Goal: Information Seeking & Learning: Learn about a topic

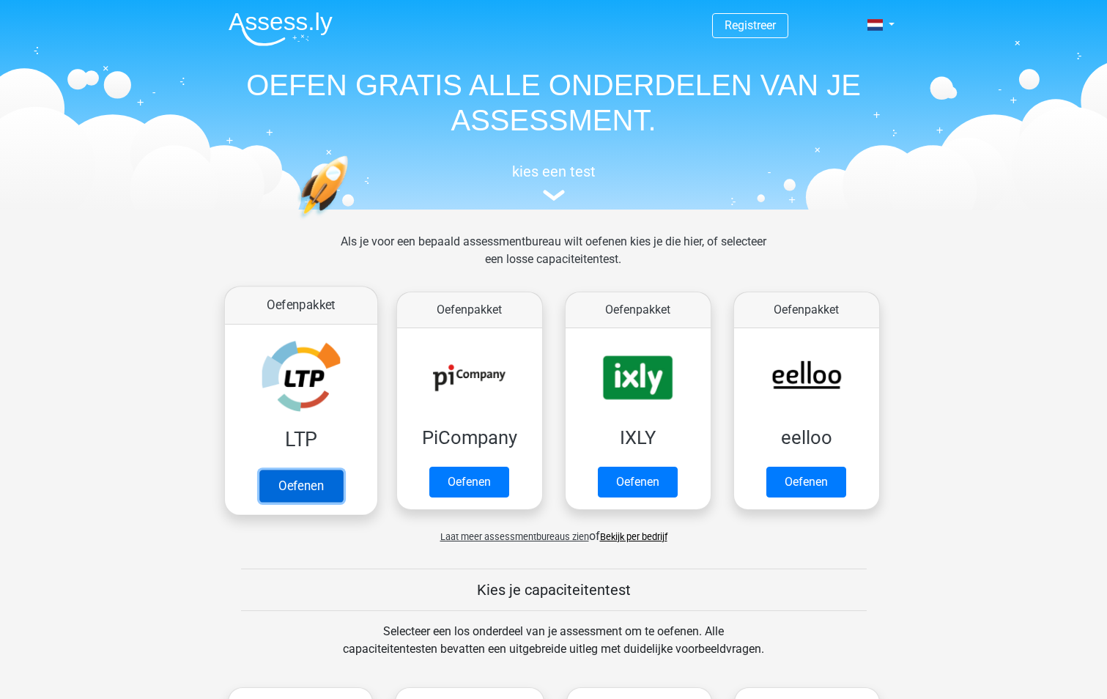
click at [303, 482] on link "Oefenen" at bounding box center [301, 486] width 84 height 32
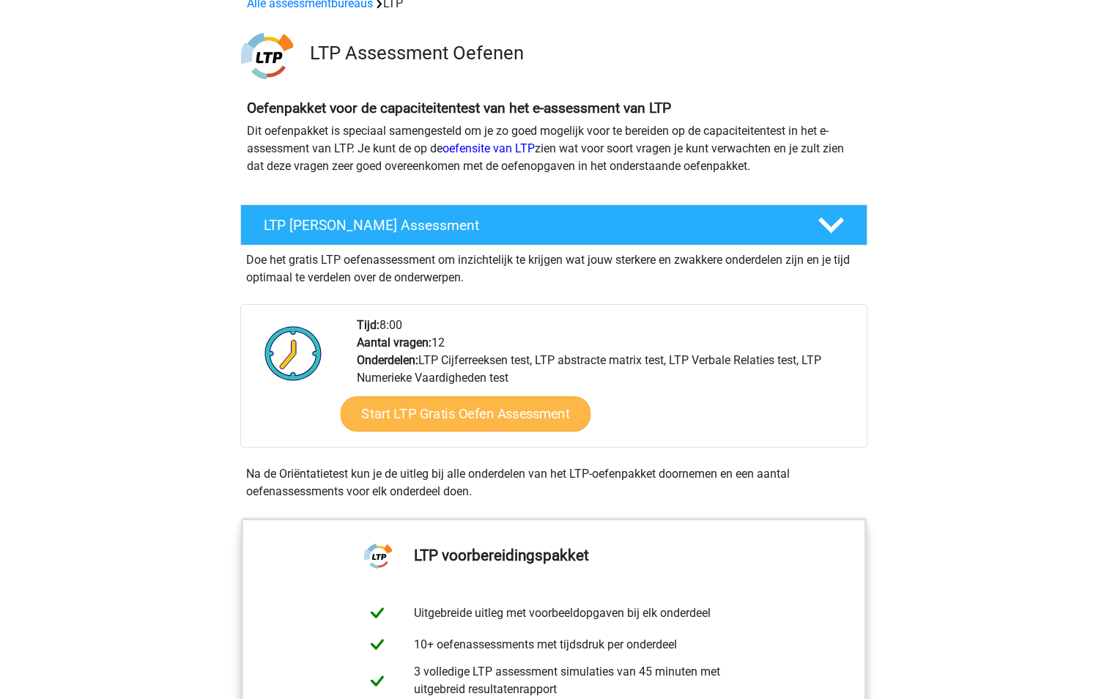
scroll to position [73, 0]
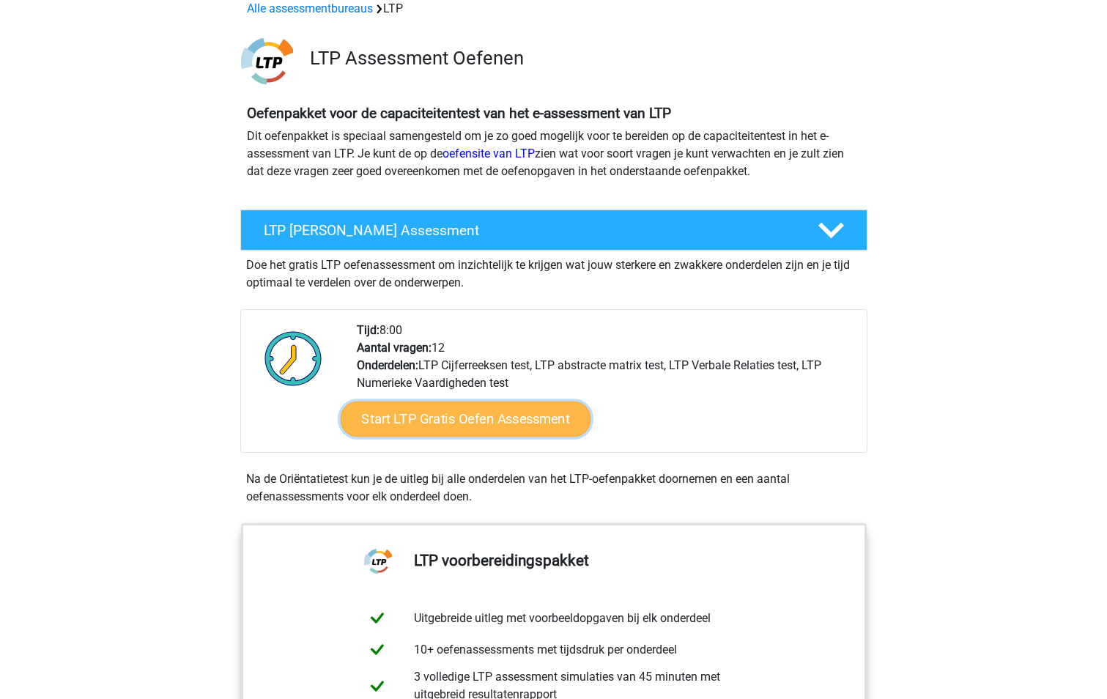
click at [418, 408] on link "Start LTP Gratis Oefen Assessment" at bounding box center [465, 418] width 251 height 35
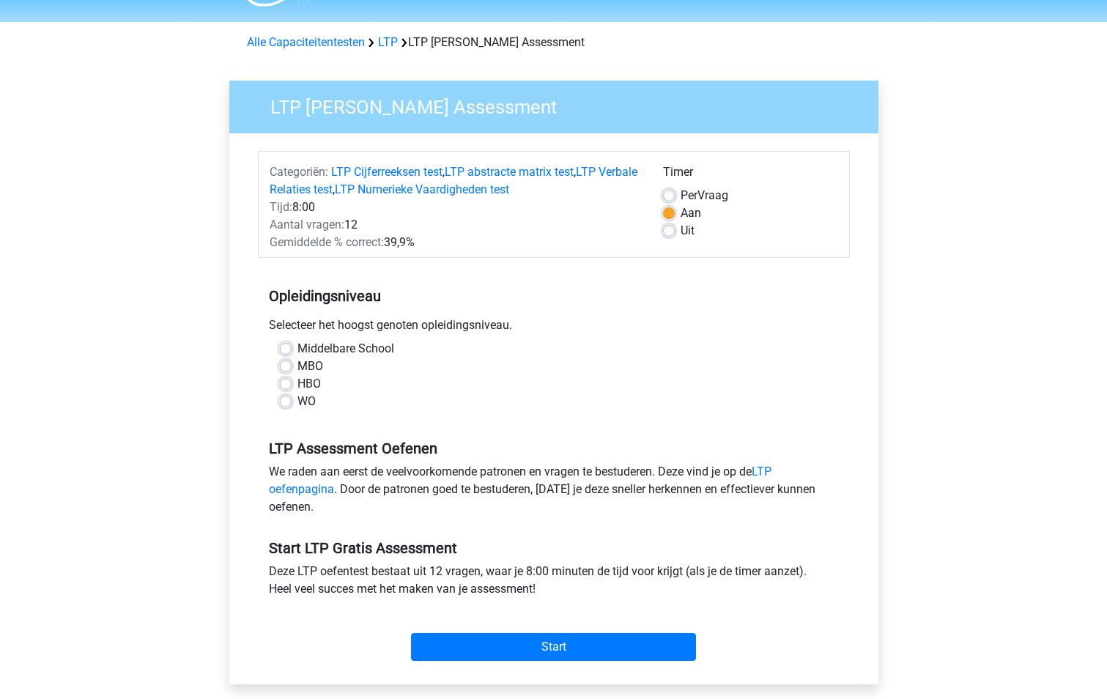
scroll to position [73, 0]
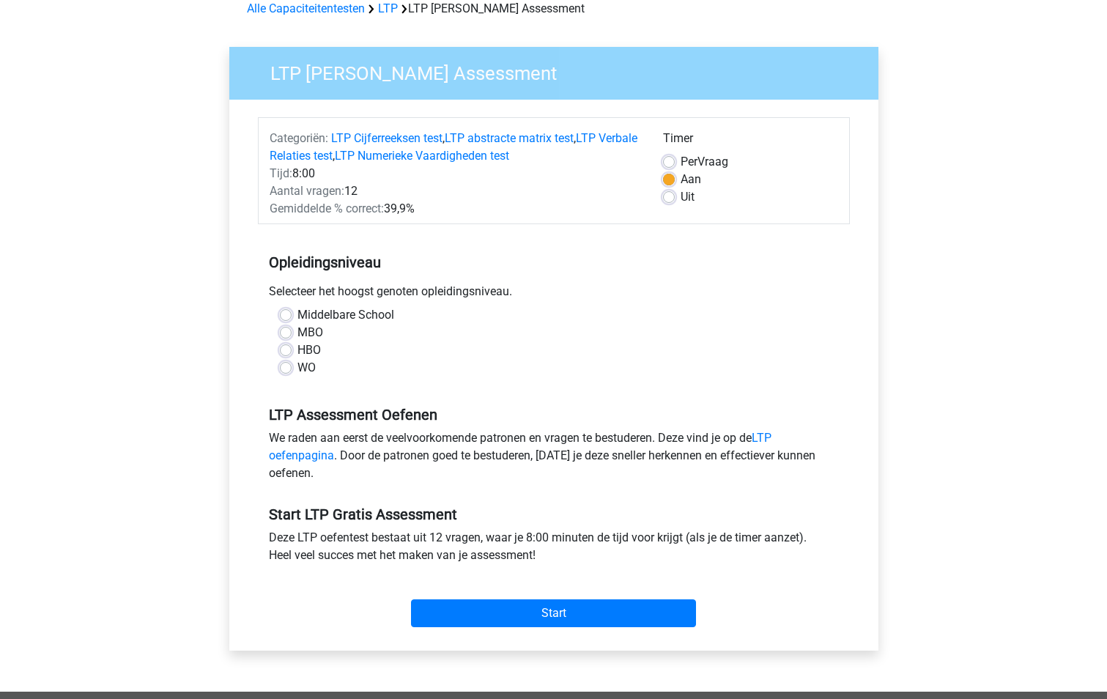
click at [363, 310] on label "Middelbare School" at bounding box center [345, 315] width 97 height 18
click at [292, 310] on input "Middelbare School" at bounding box center [286, 313] width 12 height 15
radio input "true"
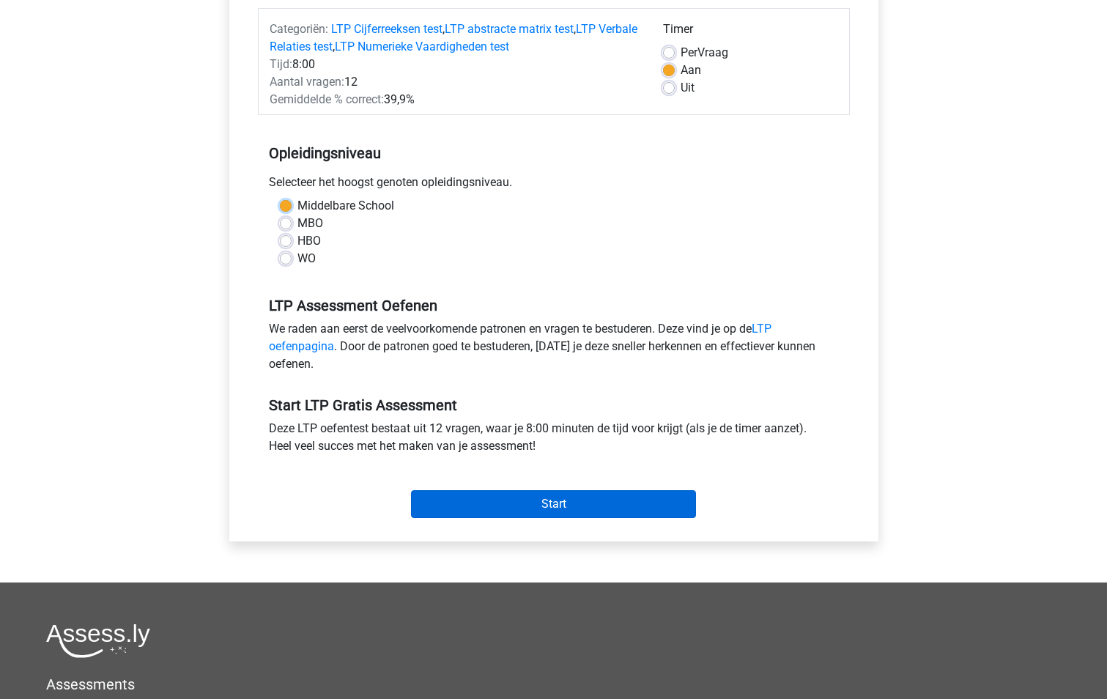
scroll to position [220, 0]
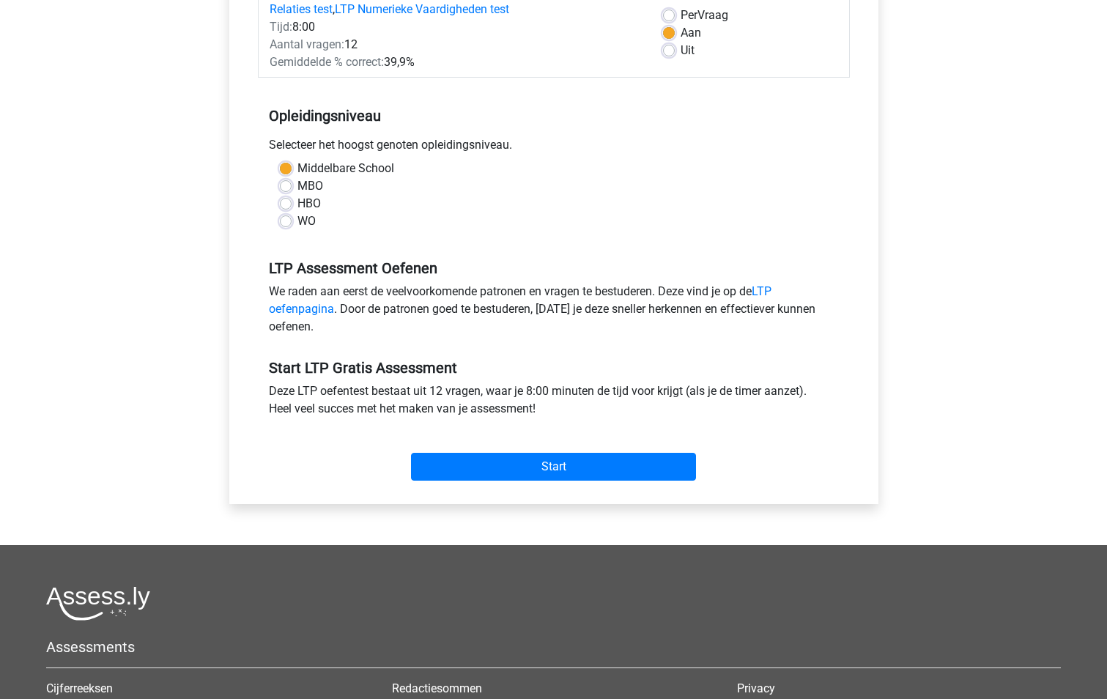
click at [567, 449] on div "Start" at bounding box center [554, 454] width 592 height 51
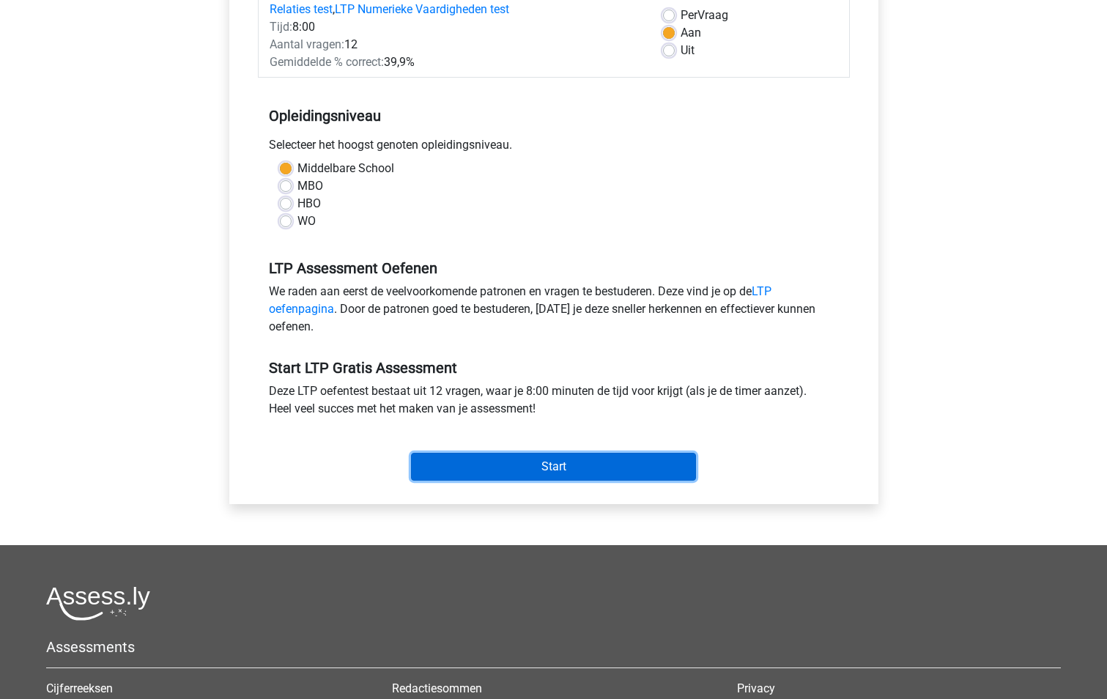
click at [568, 464] on input "Start" at bounding box center [553, 467] width 285 height 28
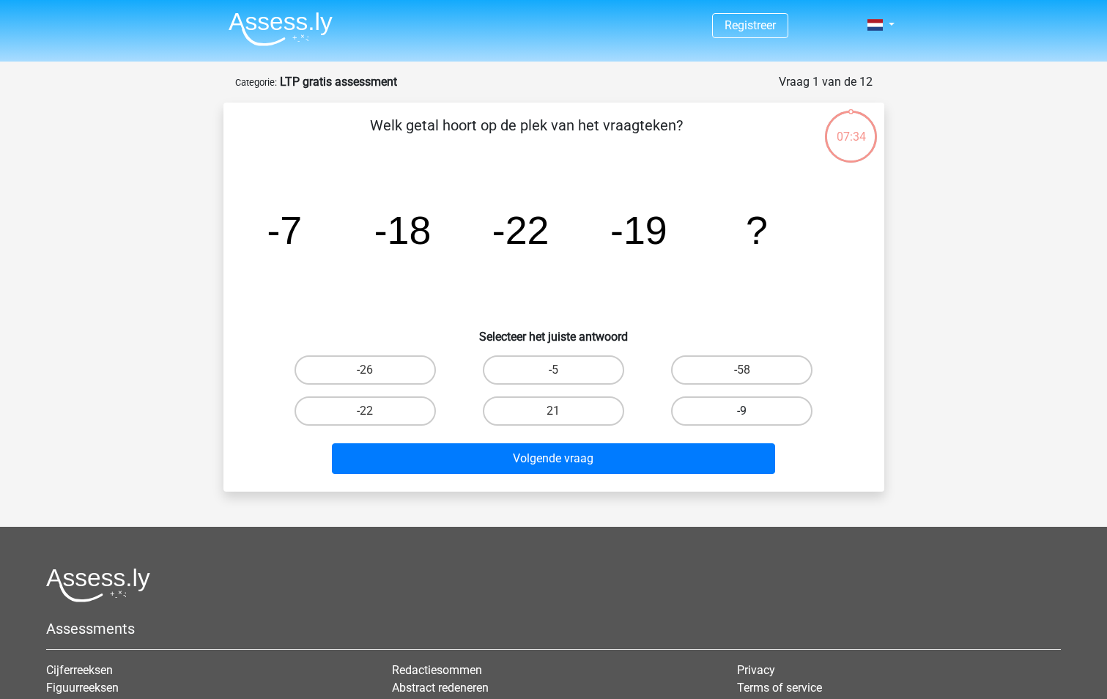
click at [760, 405] on label "-9" at bounding box center [741, 410] width 141 height 29
click at [752, 411] on input "-9" at bounding box center [747, 416] width 10 height 10
radio input "true"
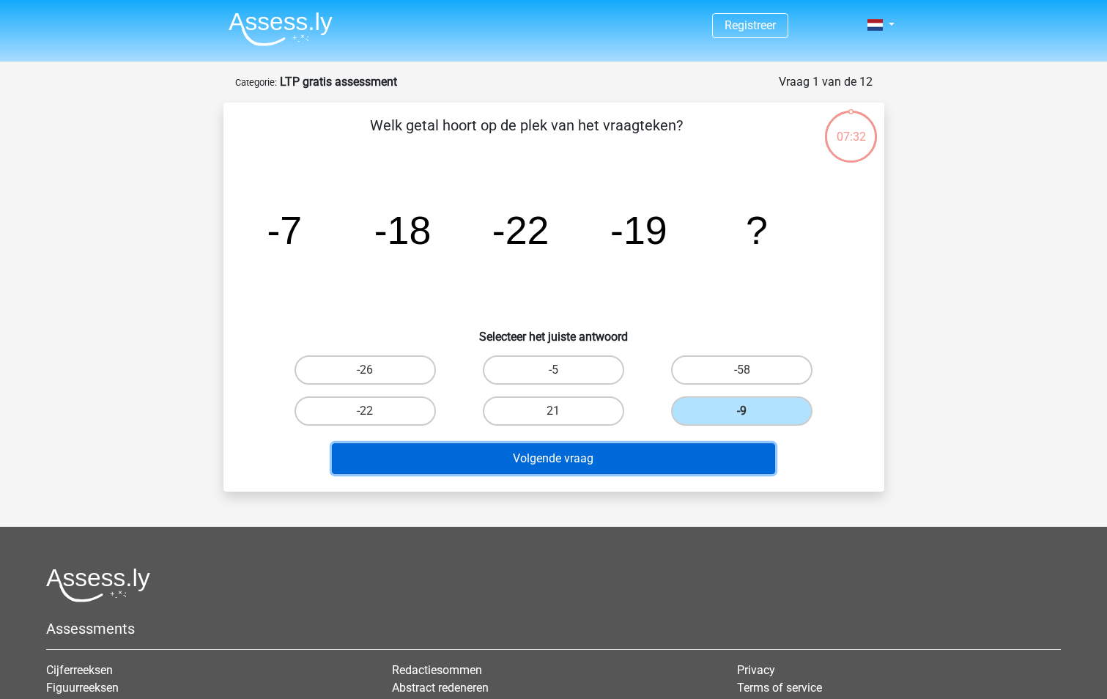
click at [546, 458] on button "Volgende vraag" at bounding box center [553, 458] width 443 height 31
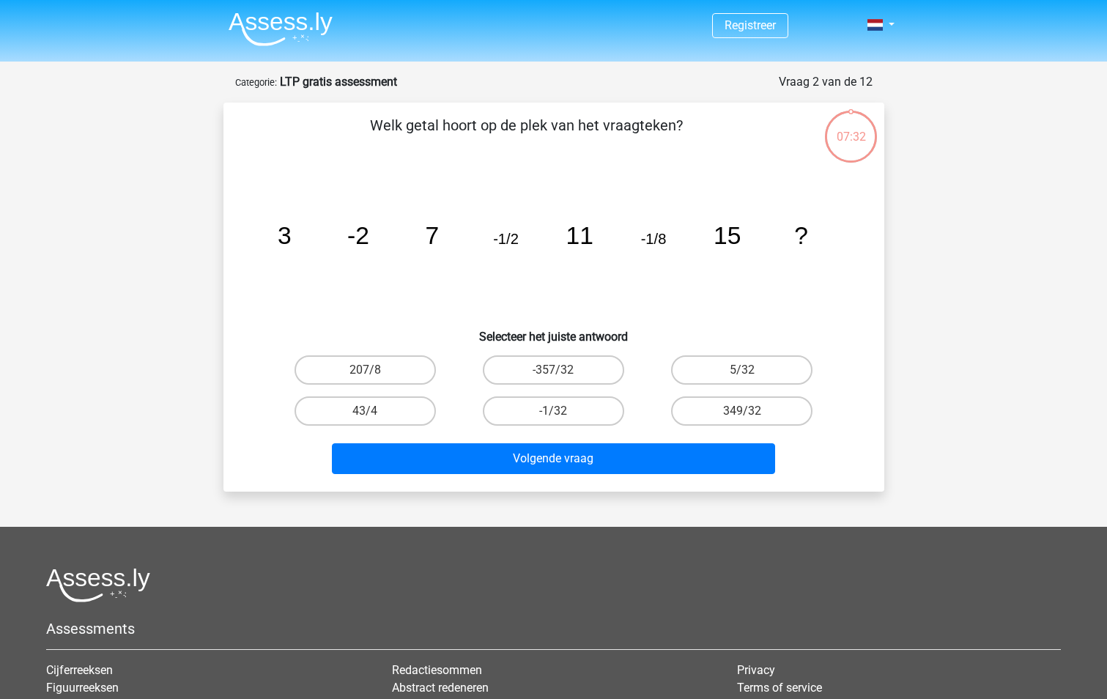
scroll to position [73, 0]
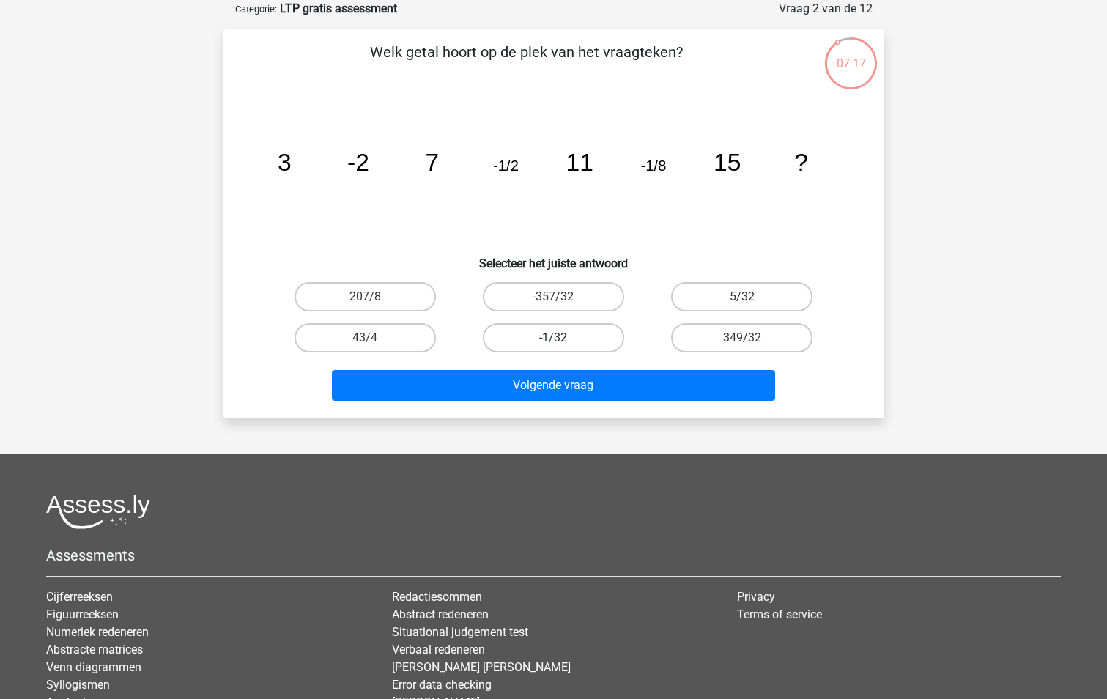
click at [572, 330] on label "-1/32" at bounding box center [553, 337] width 141 height 29
click at [563, 338] on input "-1/32" at bounding box center [558, 343] width 10 height 10
radio input "true"
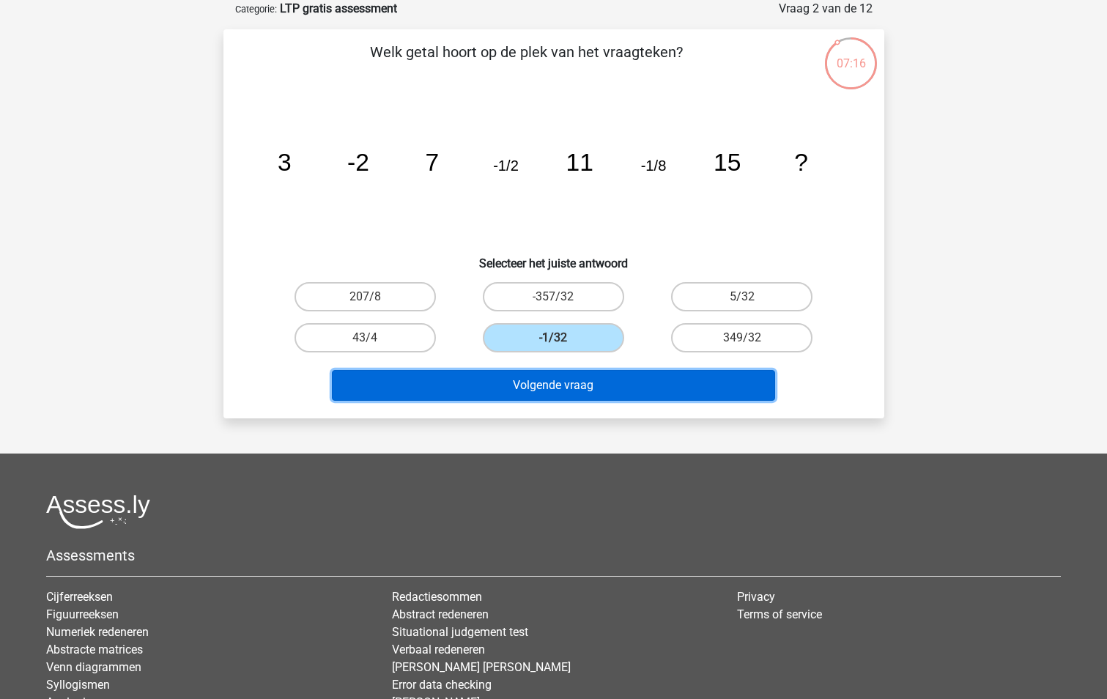
click at [514, 392] on button "Volgende vraag" at bounding box center [553, 385] width 443 height 31
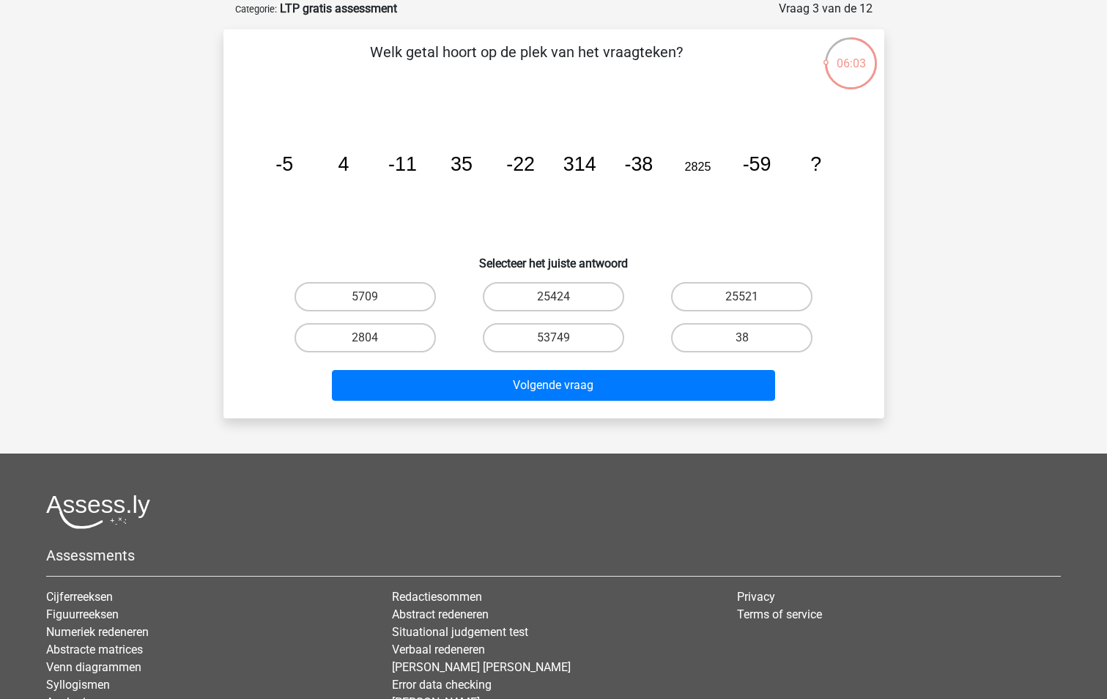
drag, startPoint x: 565, startPoint y: 295, endPoint x: 564, endPoint y: 312, distance: 16.9
click at [565, 295] on label "25424" at bounding box center [553, 296] width 141 height 29
click at [563, 297] on input "25424" at bounding box center [558, 302] width 10 height 10
radio input "true"
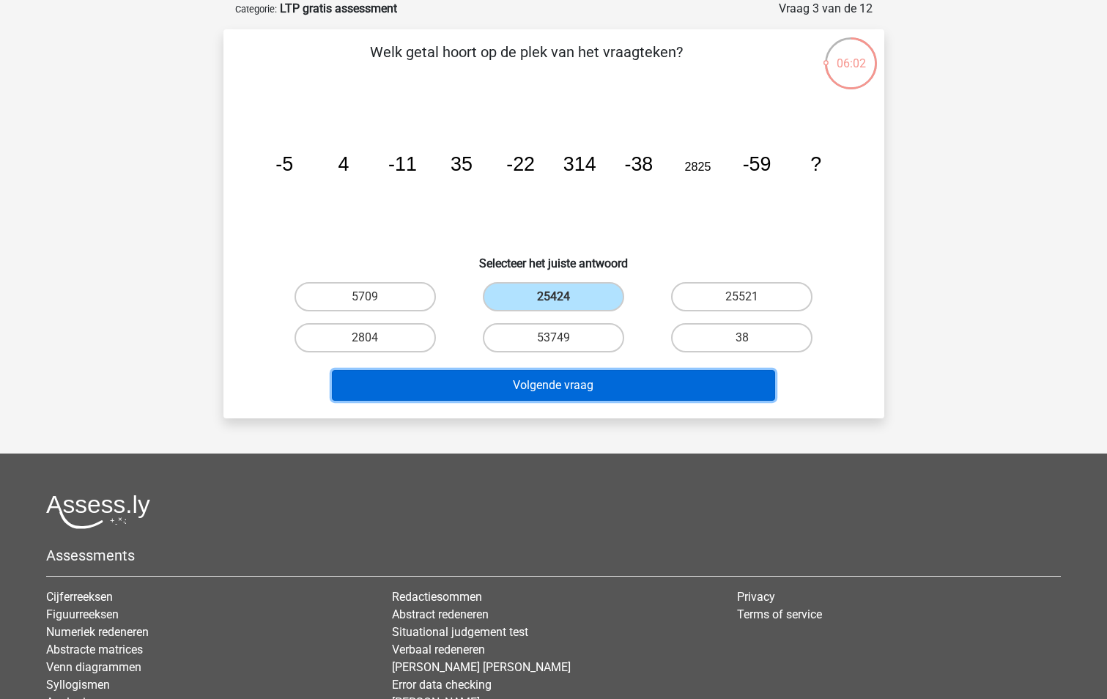
click at [544, 387] on button "Volgende vraag" at bounding box center [553, 385] width 443 height 31
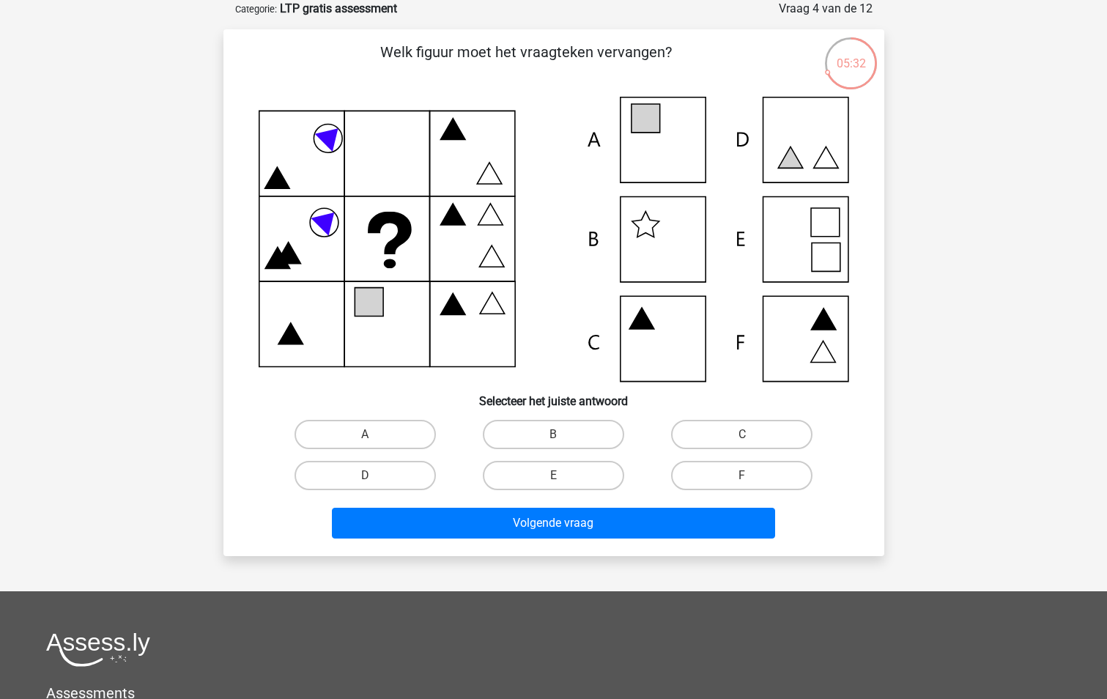
click at [656, 144] on icon at bounding box center [554, 239] width 590 height 285
click at [648, 129] on icon at bounding box center [645, 118] width 29 height 29
click at [370, 422] on label "A" at bounding box center [364, 434] width 141 height 29
click at [370, 434] on input "A" at bounding box center [370, 439] width 10 height 10
radio input "true"
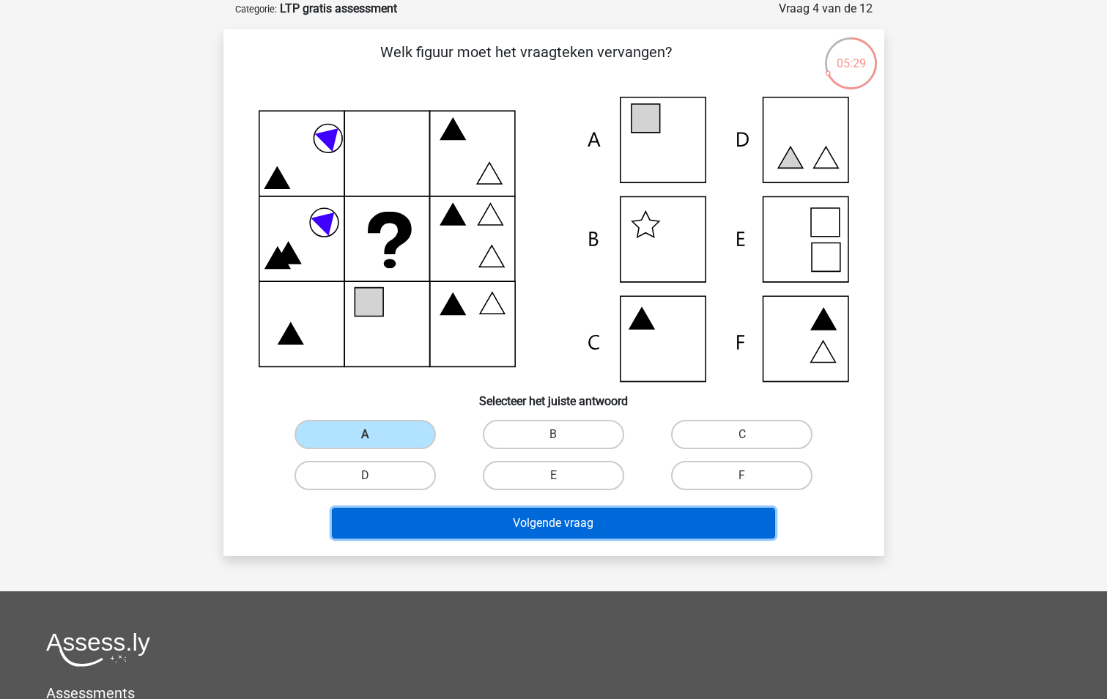
click at [601, 529] on button "Volgende vraag" at bounding box center [553, 523] width 443 height 31
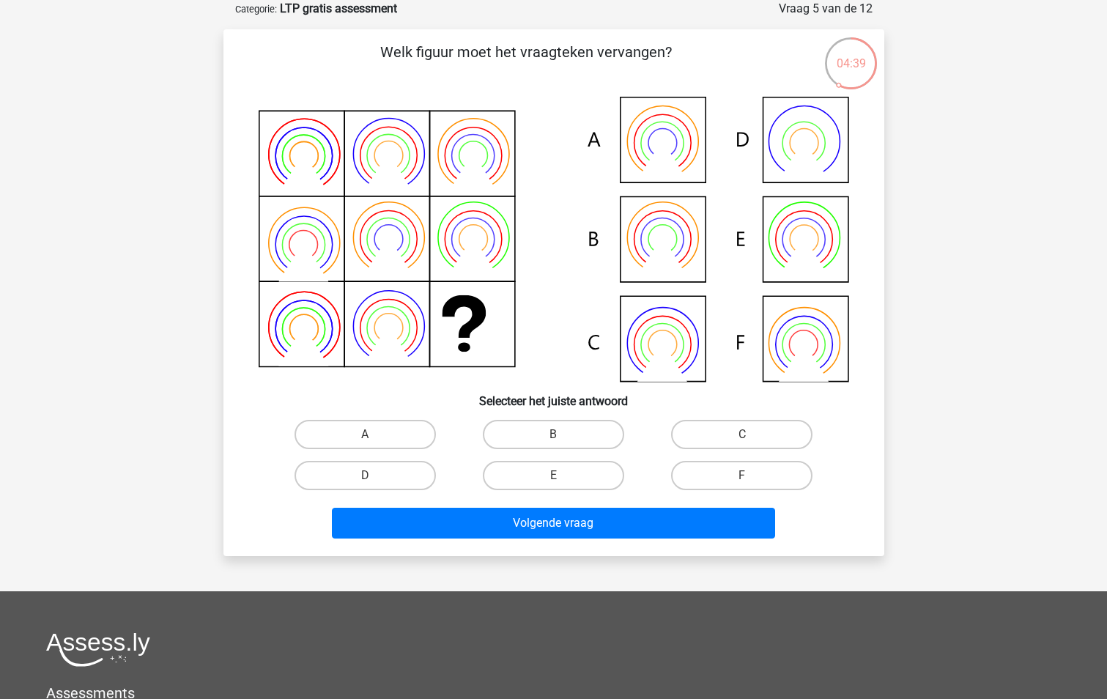
drag, startPoint x: 358, startPoint y: 430, endPoint x: 365, endPoint y: 436, distance: 8.8
click at [359, 430] on label "A" at bounding box center [364, 434] width 141 height 29
click at [365, 434] on input "A" at bounding box center [370, 439] width 10 height 10
radio input "true"
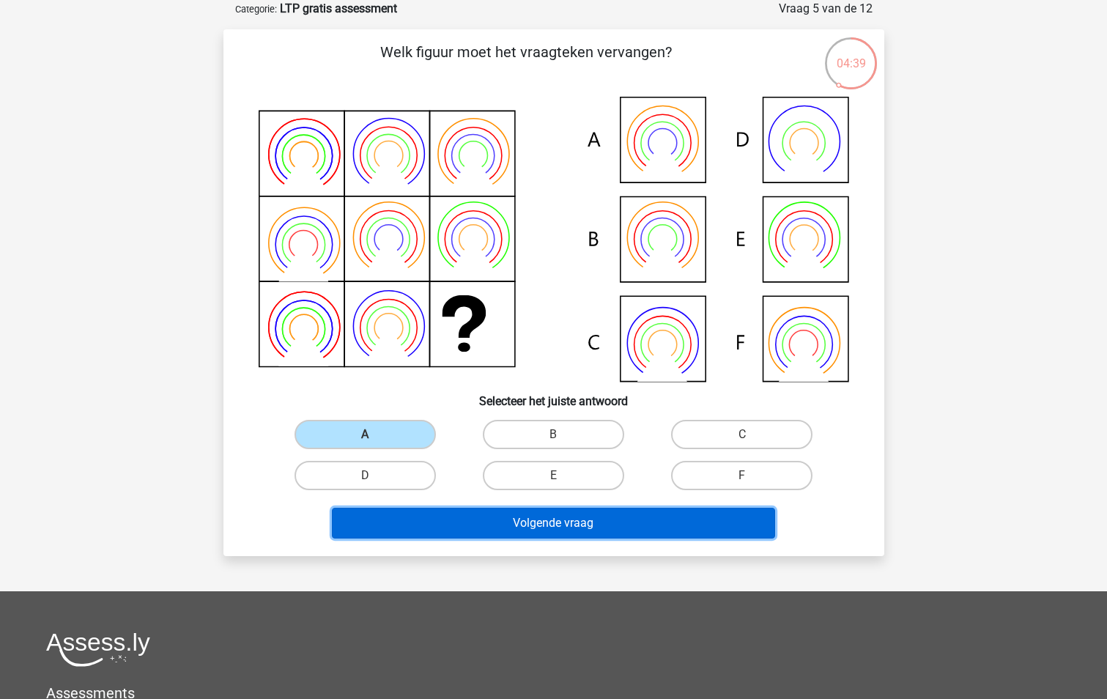
click at [486, 526] on button "Volgende vraag" at bounding box center [553, 523] width 443 height 31
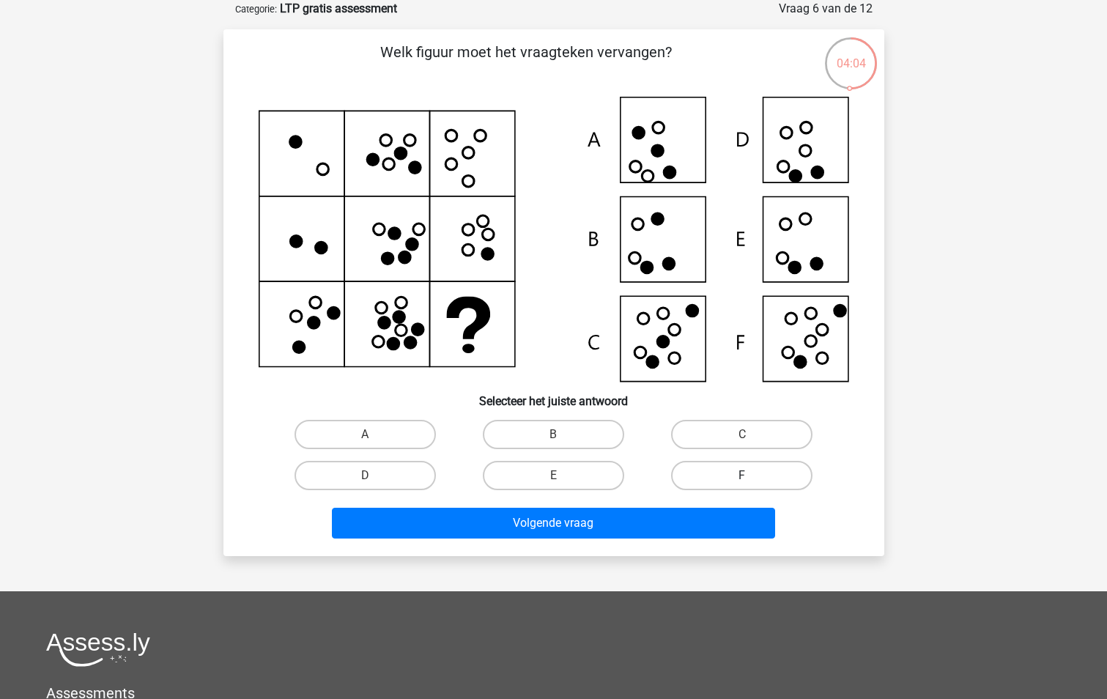
click at [724, 466] on label "F" at bounding box center [741, 475] width 141 height 29
click at [742, 475] on input "F" at bounding box center [747, 480] width 10 height 10
radio input "true"
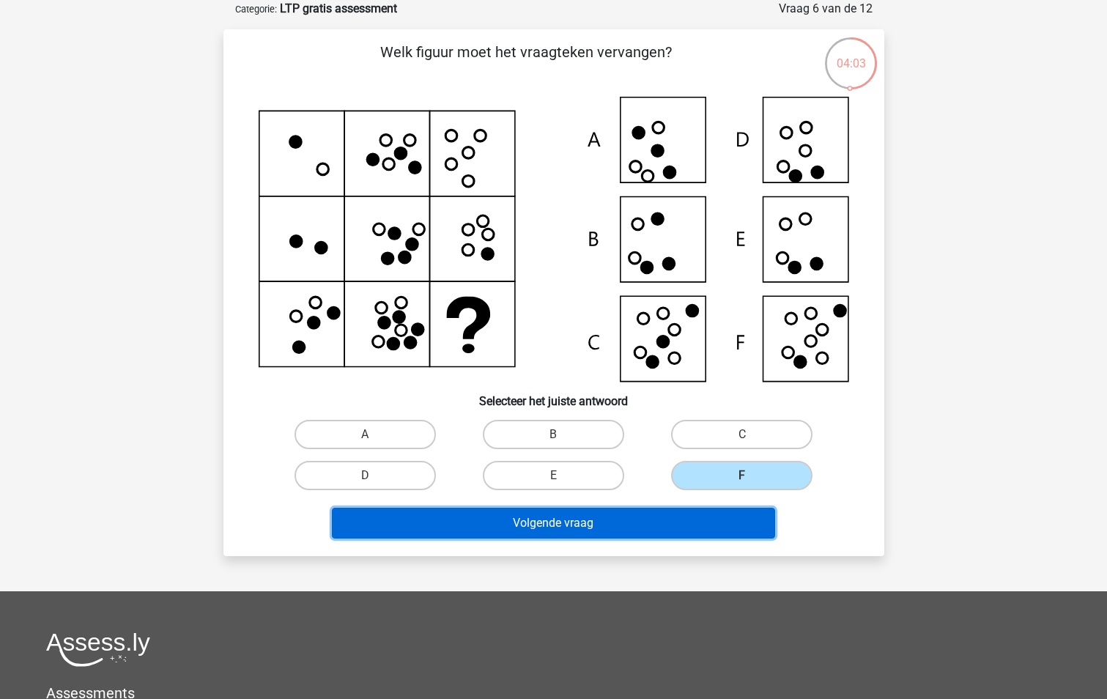
click at [542, 525] on button "Volgende vraag" at bounding box center [553, 523] width 443 height 31
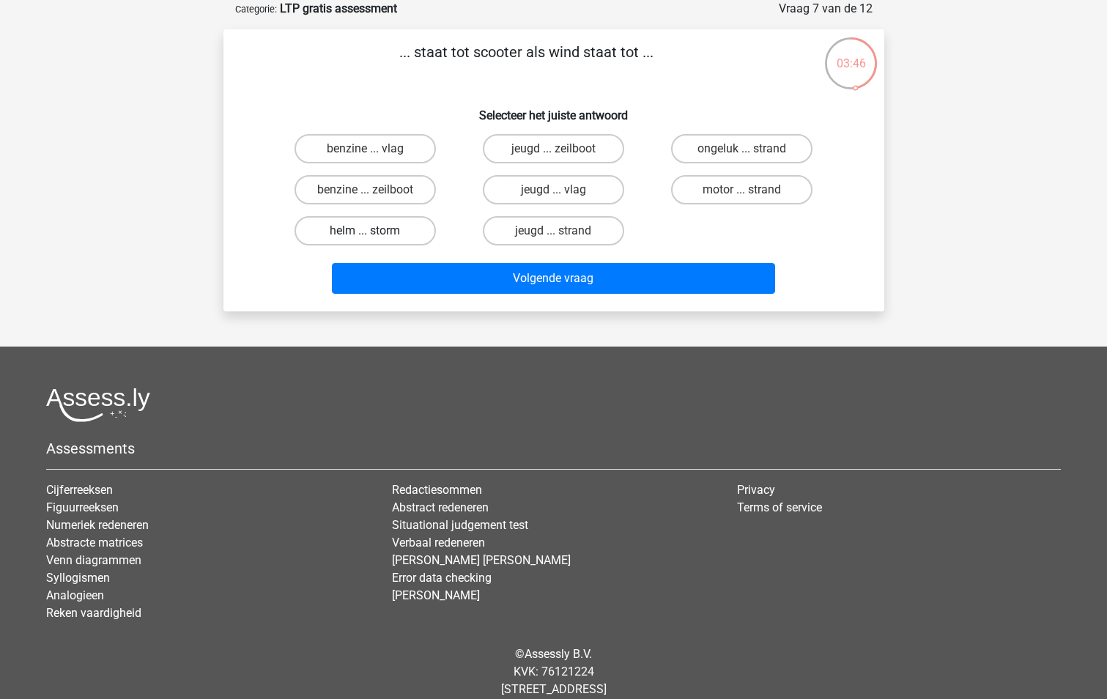
click at [390, 223] on label "helm ... storm" at bounding box center [364, 230] width 141 height 29
click at [374, 231] on input "helm ... storm" at bounding box center [370, 236] width 10 height 10
radio input "true"
click at [390, 188] on label "benzine ... zeilboot" at bounding box center [364, 189] width 141 height 29
click at [374, 190] on input "benzine ... zeilboot" at bounding box center [370, 195] width 10 height 10
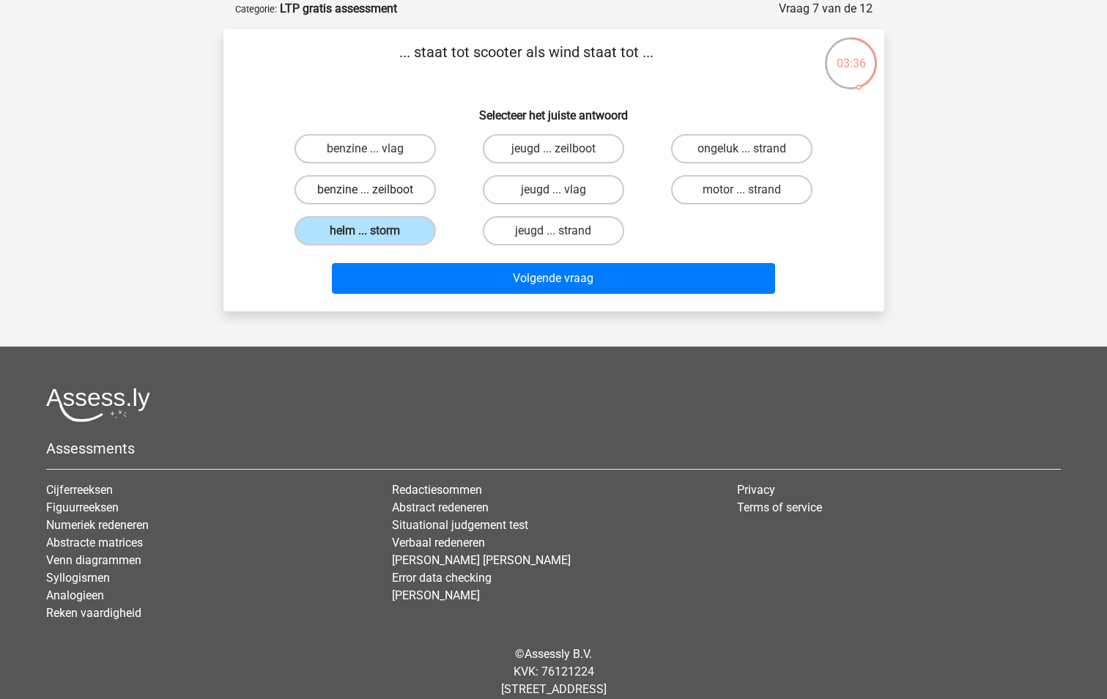
radio input "true"
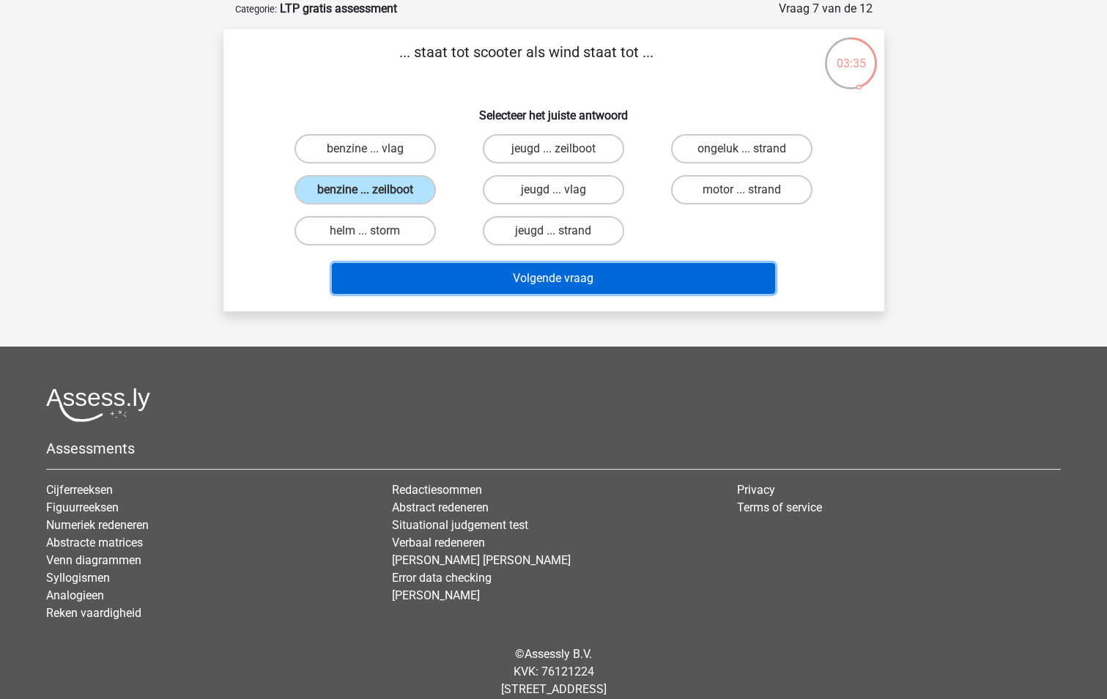
click at [588, 279] on button "Volgende vraag" at bounding box center [553, 278] width 443 height 31
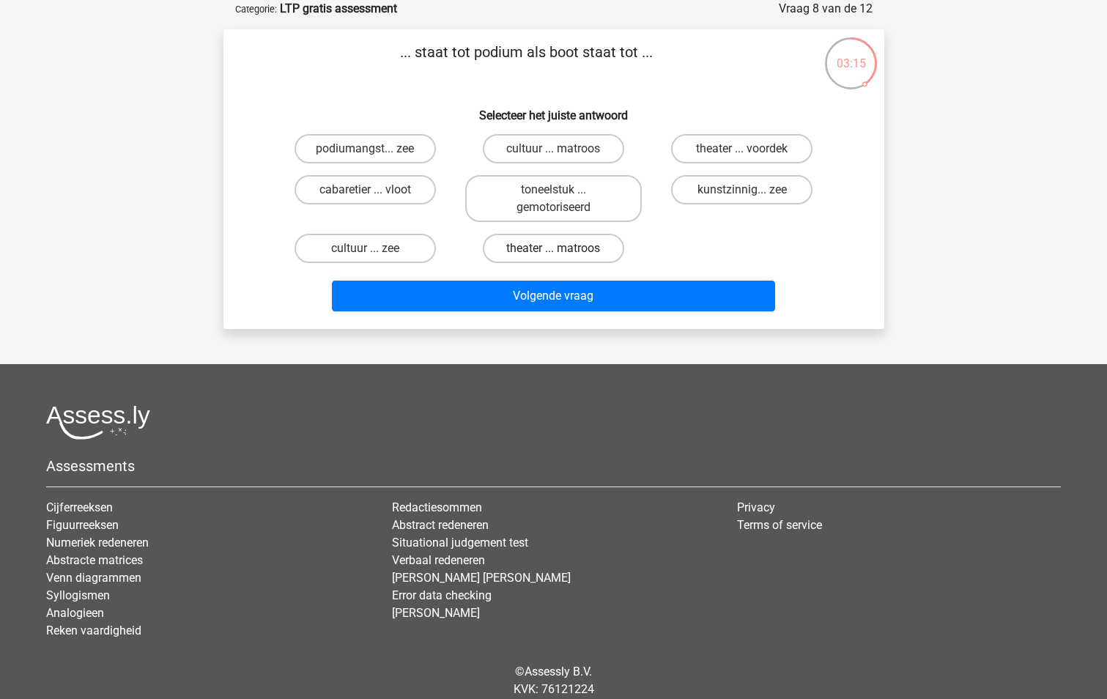
click at [560, 242] on label "theater ... matroos" at bounding box center [553, 248] width 141 height 29
click at [560, 248] on input "theater ... matroos" at bounding box center [558, 253] width 10 height 10
radio input "true"
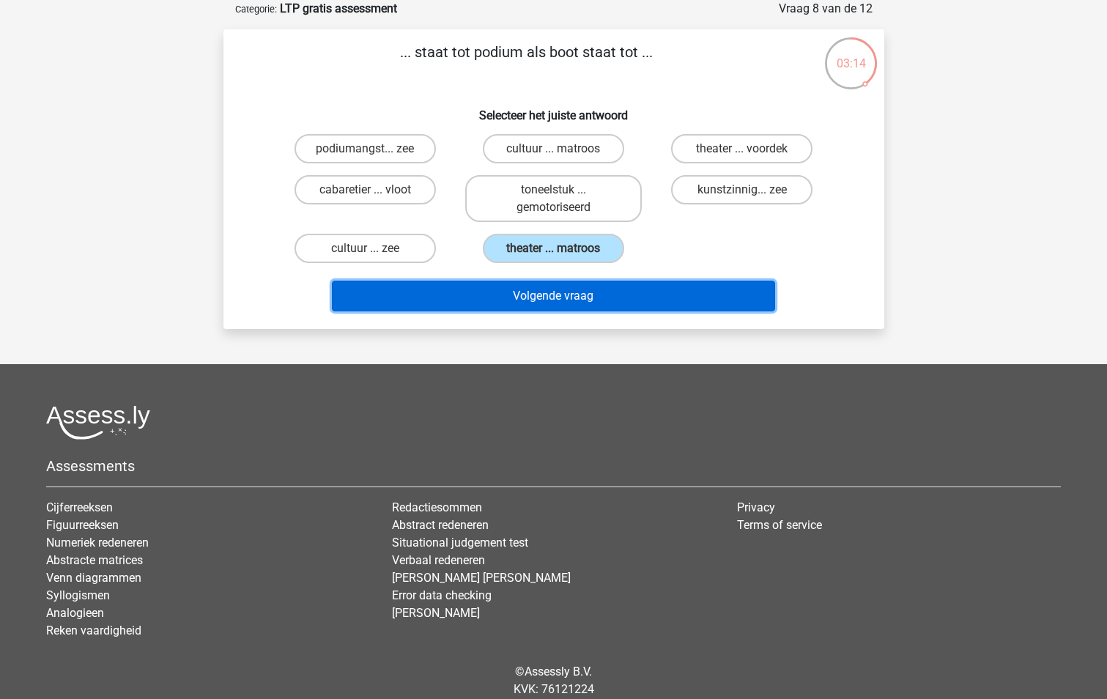
click at [557, 297] on button "Volgende vraag" at bounding box center [553, 296] width 443 height 31
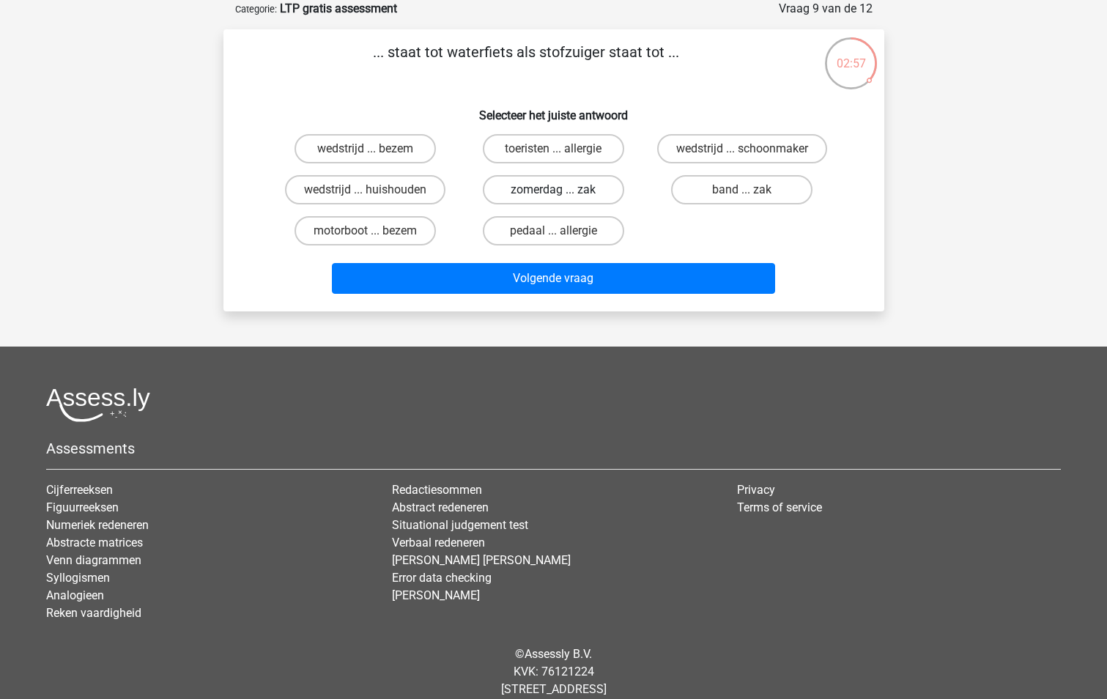
click at [590, 183] on label "zomerdag ... zak" at bounding box center [553, 189] width 141 height 29
click at [563, 190] on input "zomerdag ... zak" at bounding box center [558, 195] width 10 height 10
radio input "true"
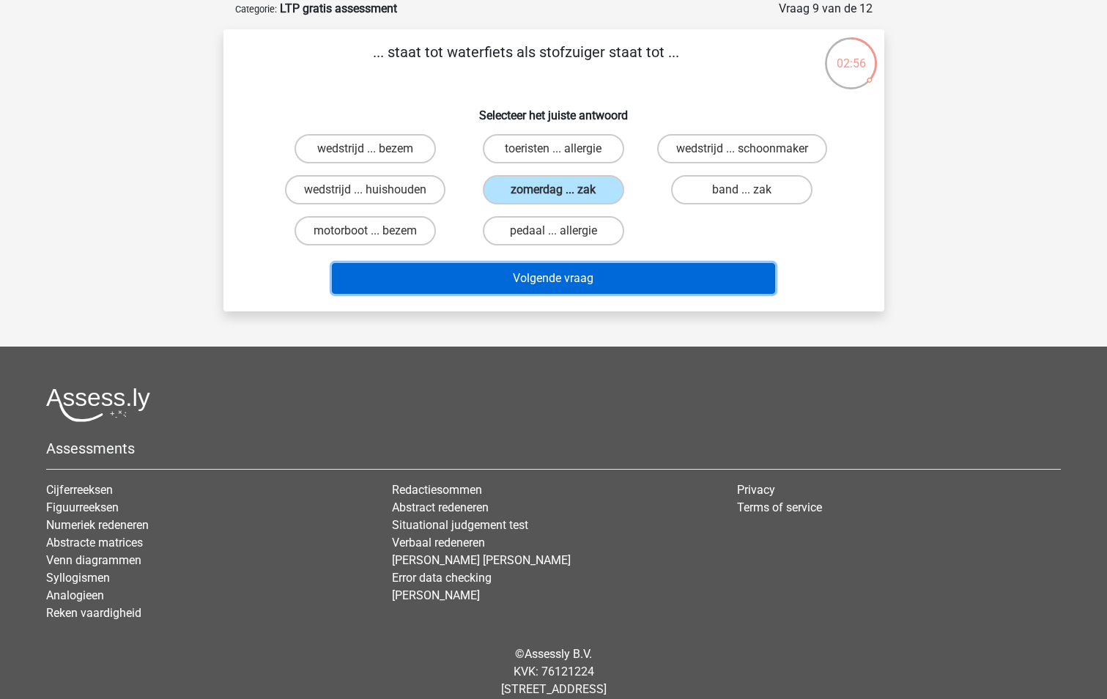
click at [527, 277] on button "Volgende vraag" at bounding box center [553, 278] width 443 height 31
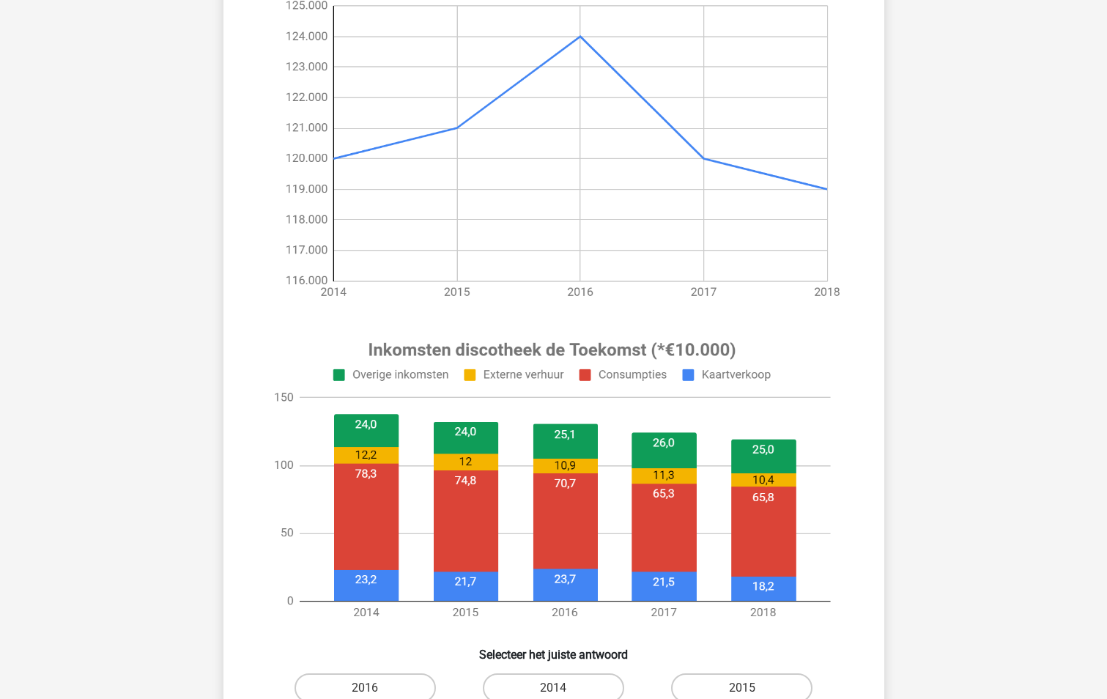
scroll to position [293, 0]
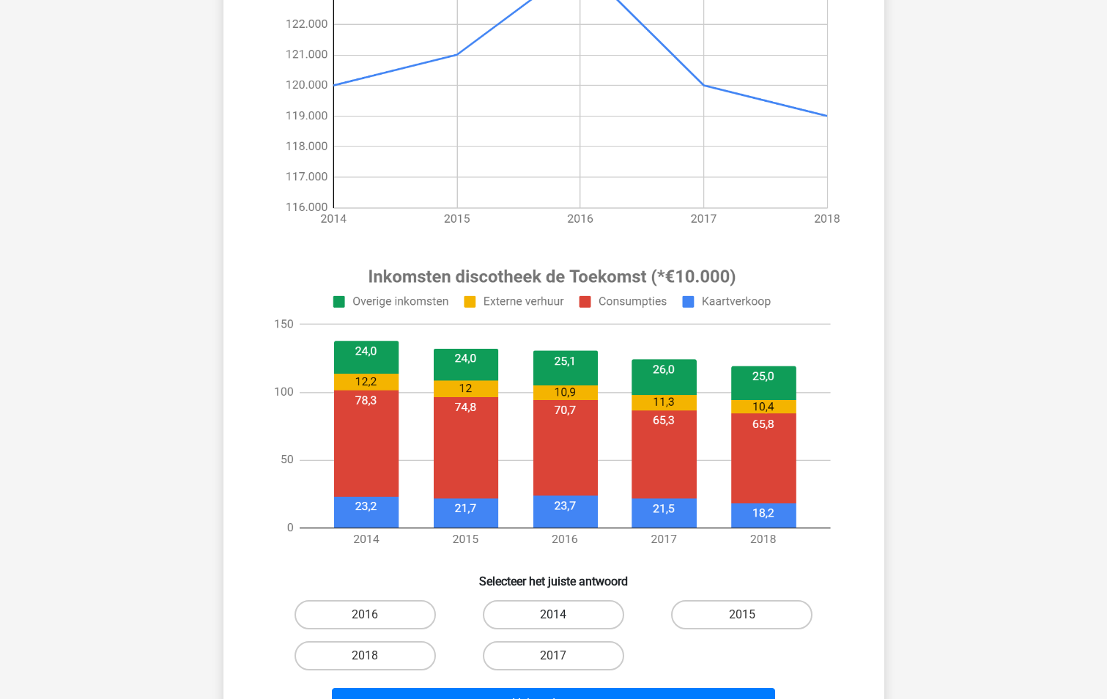
click at [593, 612] on label "2014" at bounding box center [553, 614] width 141 height 29
click at [563, 615] on input "2014" at bounding box center [558, 620] width 10 height 10
radio input "true"
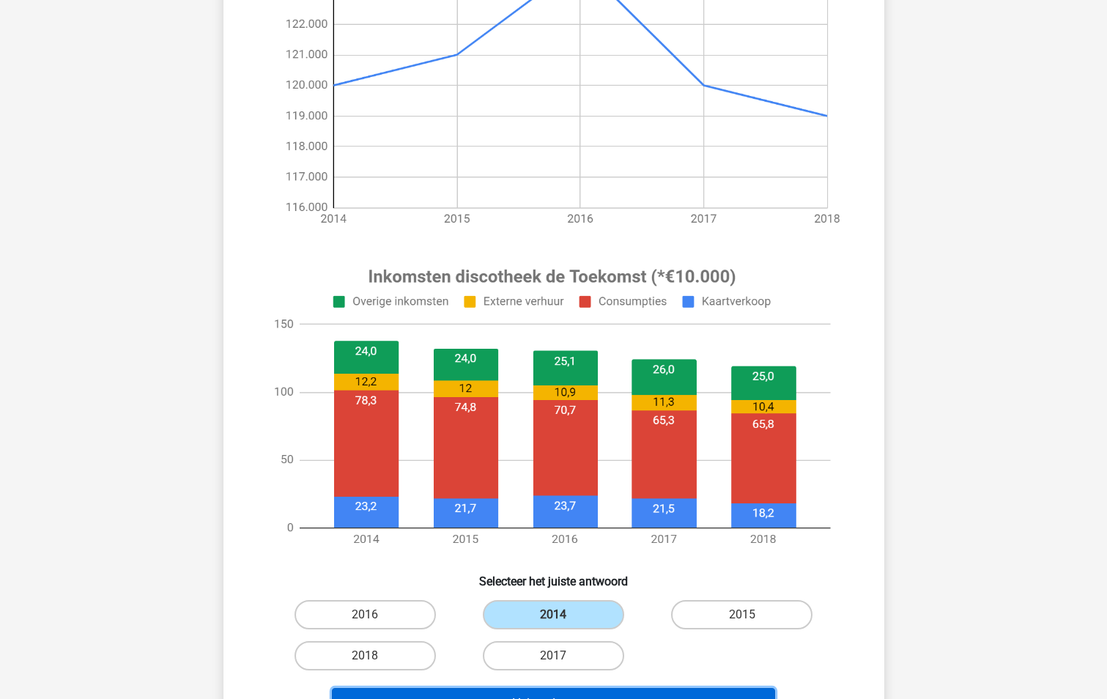
click at [560, 692] on button "Volgende vraag" at bounding box center [553, 703] width 443 height 31
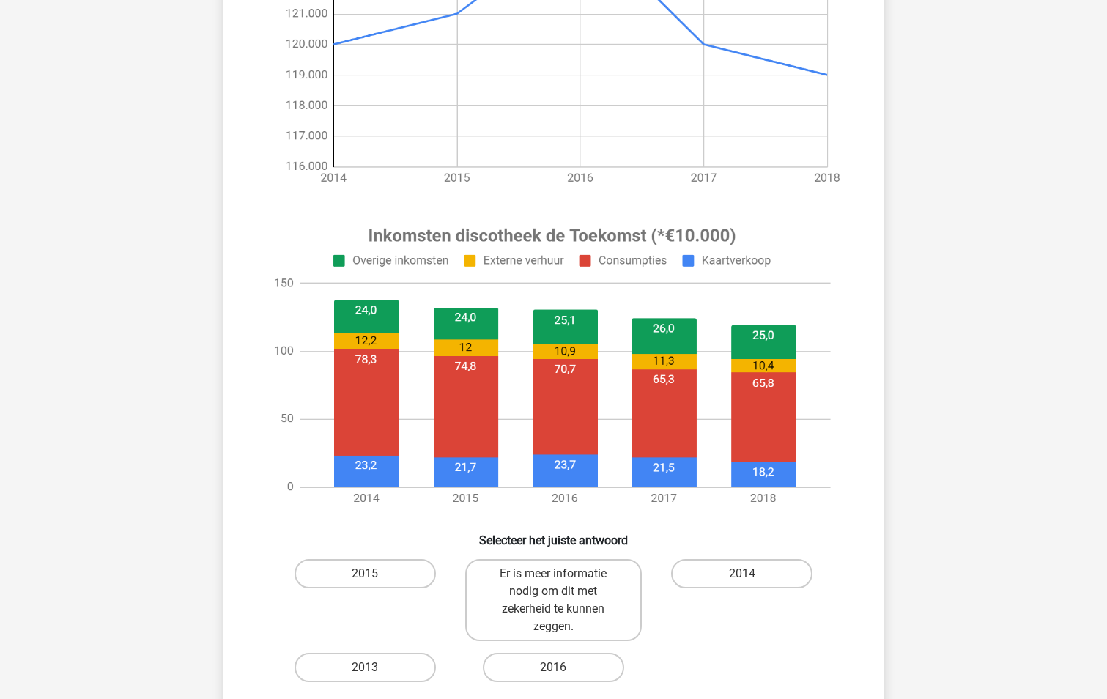
scroll to position [513, 0]
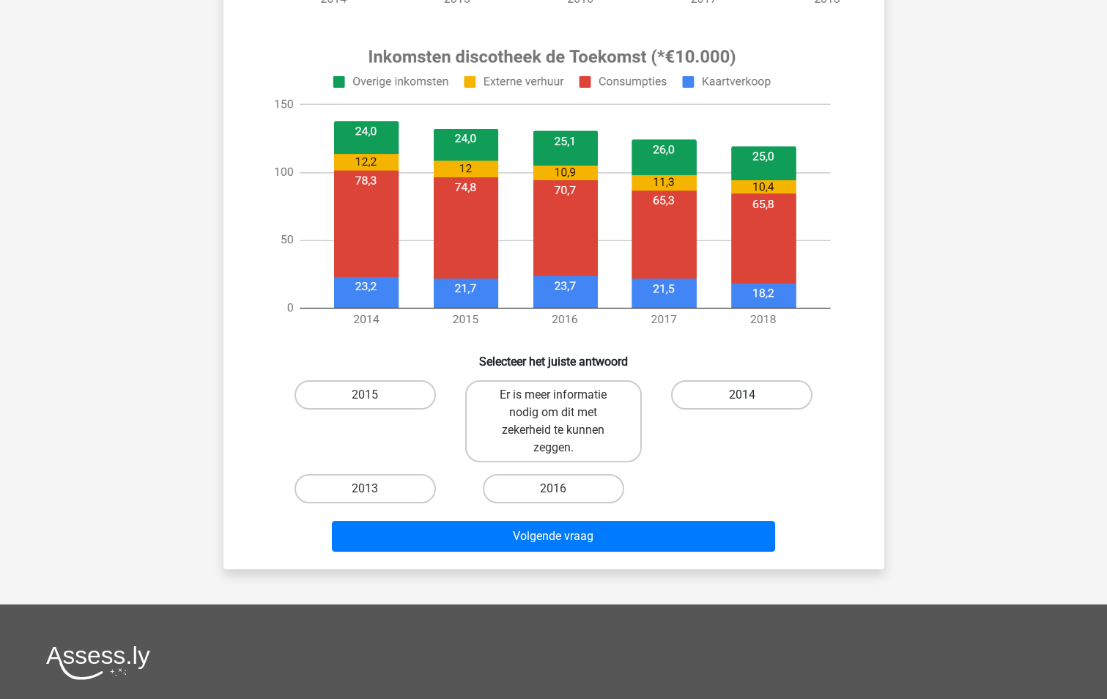
click at [698, 385] on label "2014" at bounding box center [741, 394] width 141 height 29
click at [742, 395] on input "2014" at bounding box center [747, 400] width 10 height 10
radio input "true"
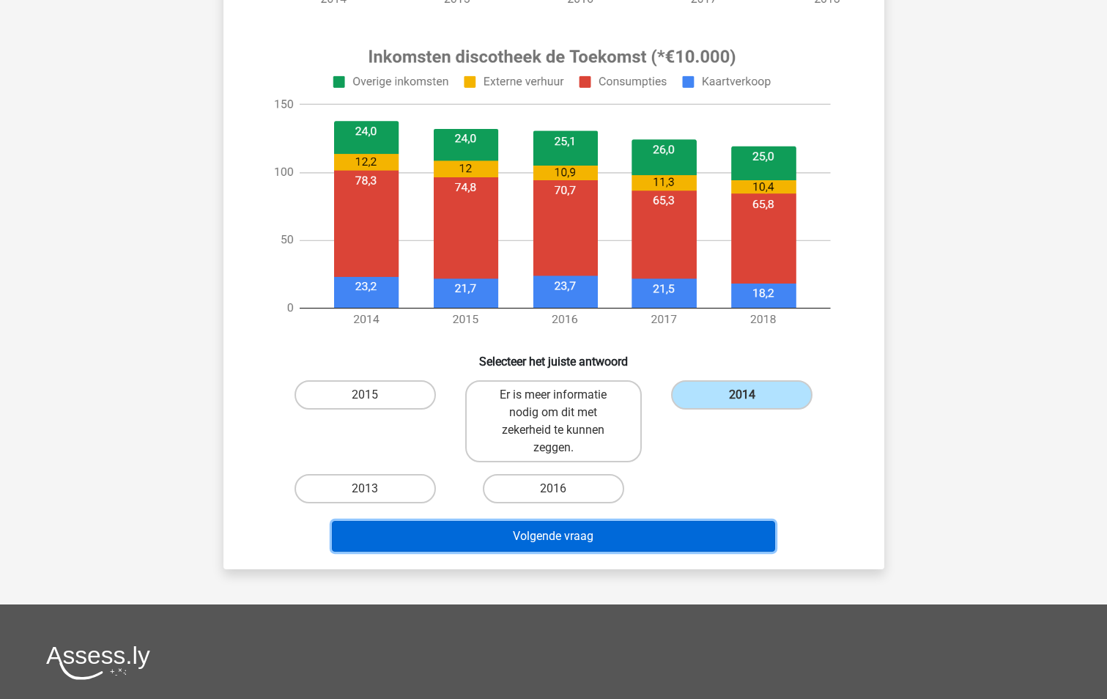
click at [533, 534] on button "Volgende vraag" at bounding box center [553, 536] width 443 height 31
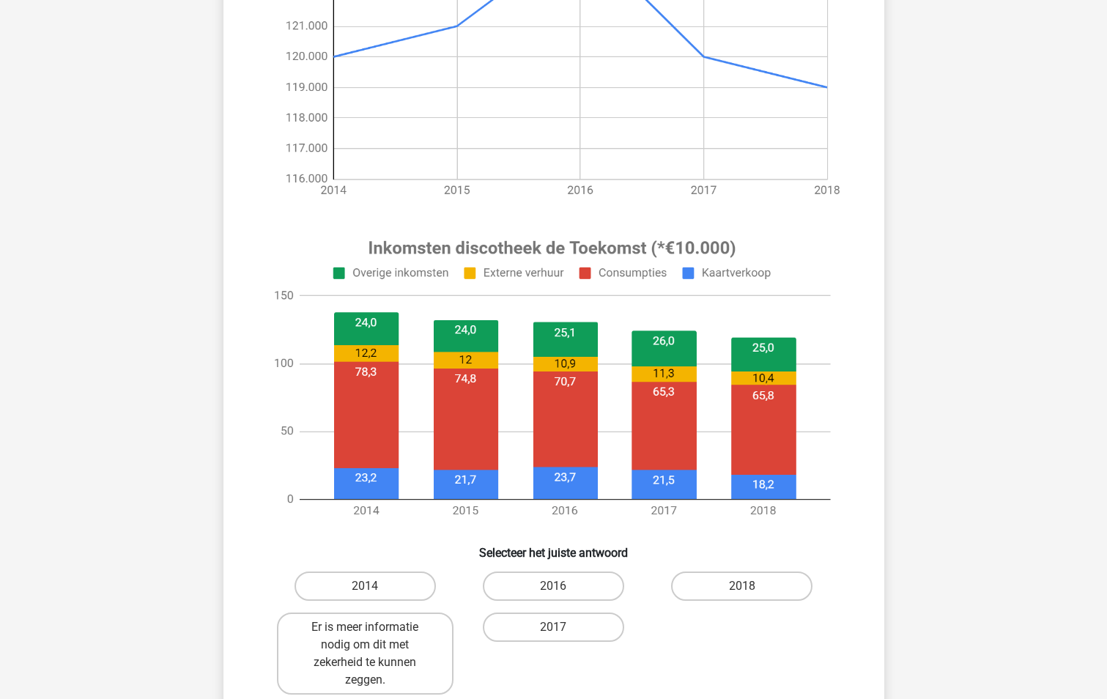
scroll to position [366, 0]
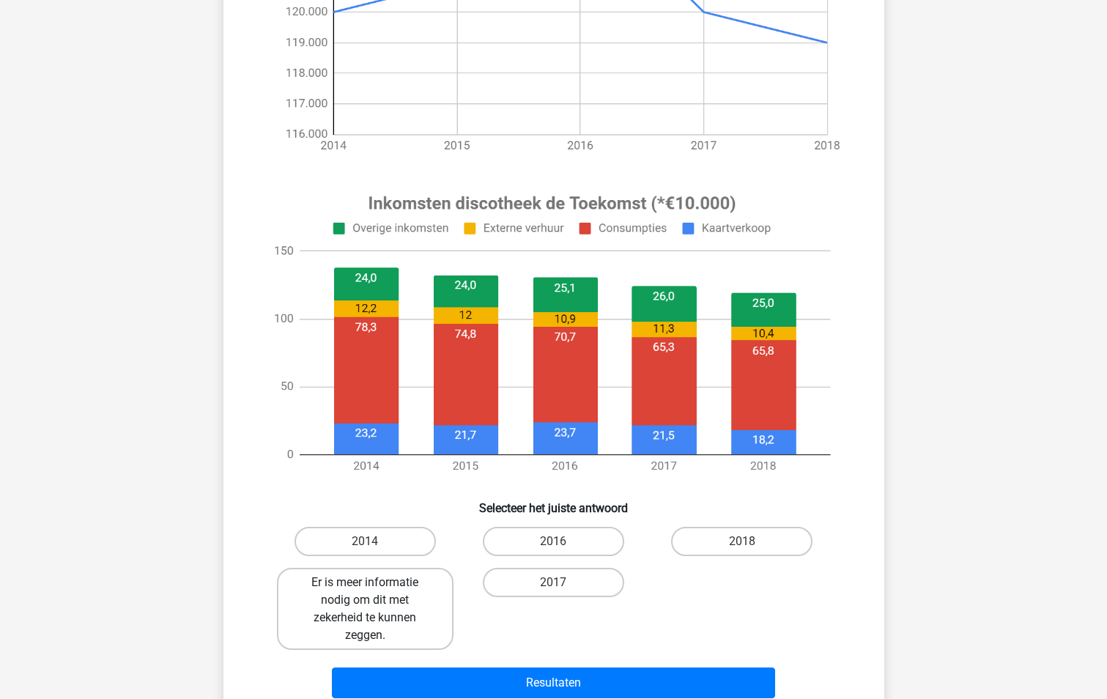
click at [357, 590] on label "Er is meer informatie nodig om dit met zekerheid te kunnen zeggen." at bounding box center [365, 609] width 177 height 82
click at [365, 590] on input "Er is meer informatie nodig om dit met zekerheid te kunnen zeggen." at bounding box center [370, 587] width 10 height 10
radio input "true"
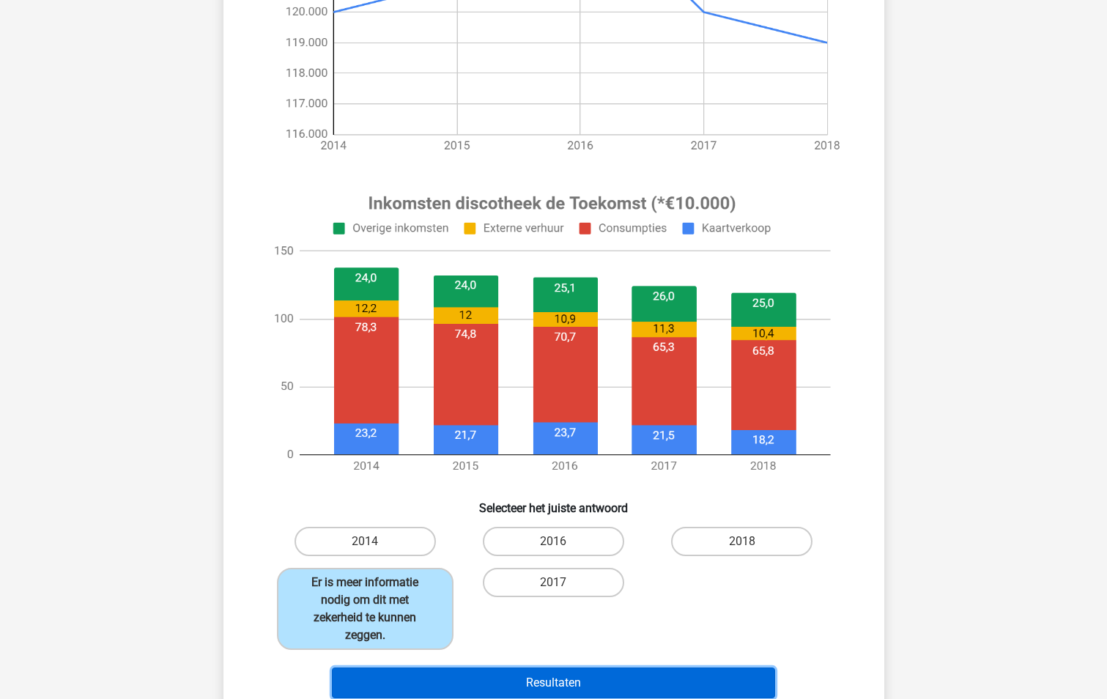
click at [527, 674] on button "Resultaten" at bounding box center [553, 682] width 443 height 31
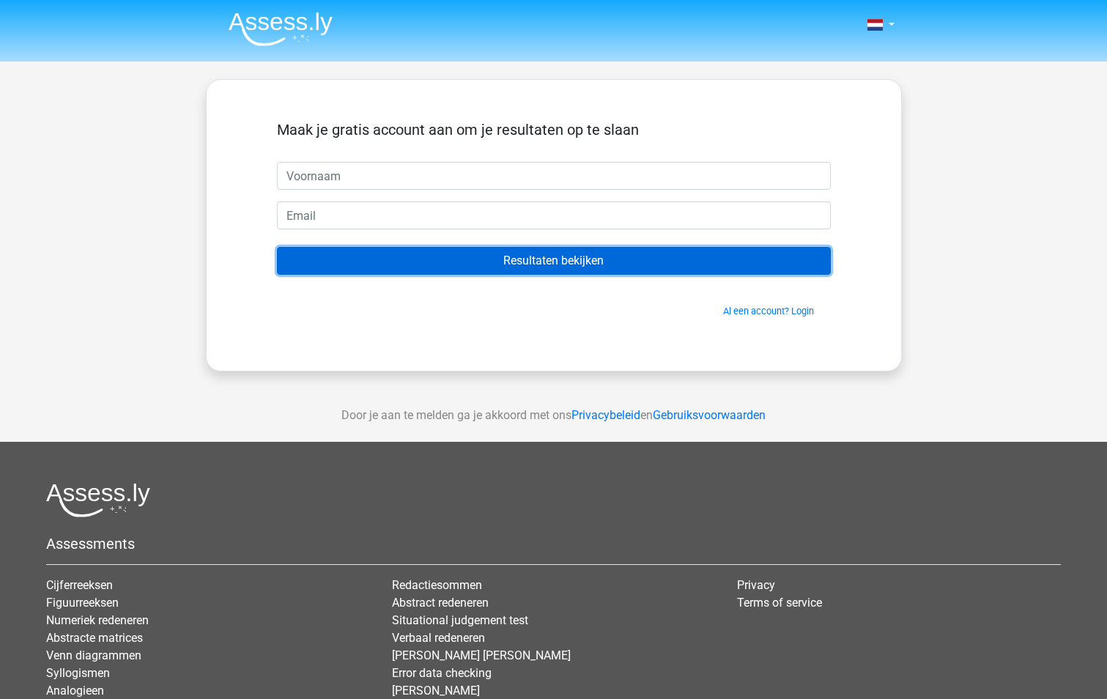
click at [555, 262] on input "Resultaten bekijken" at bounding box center [554, 261] width 554 height 28
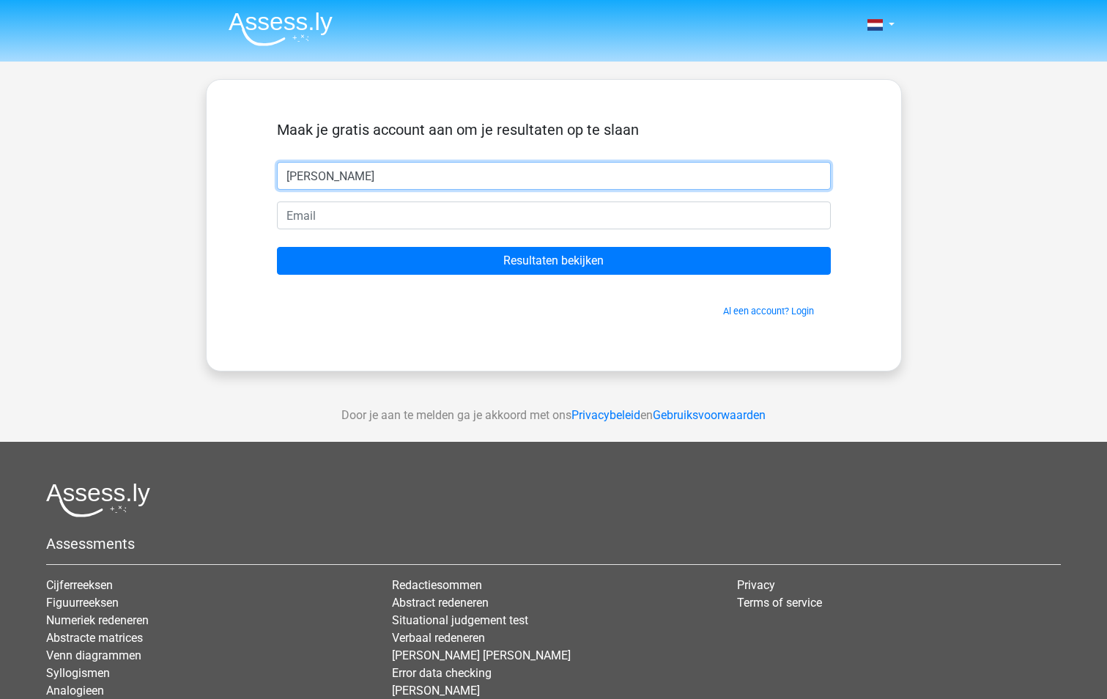
type input "[PERSON_NAME]"
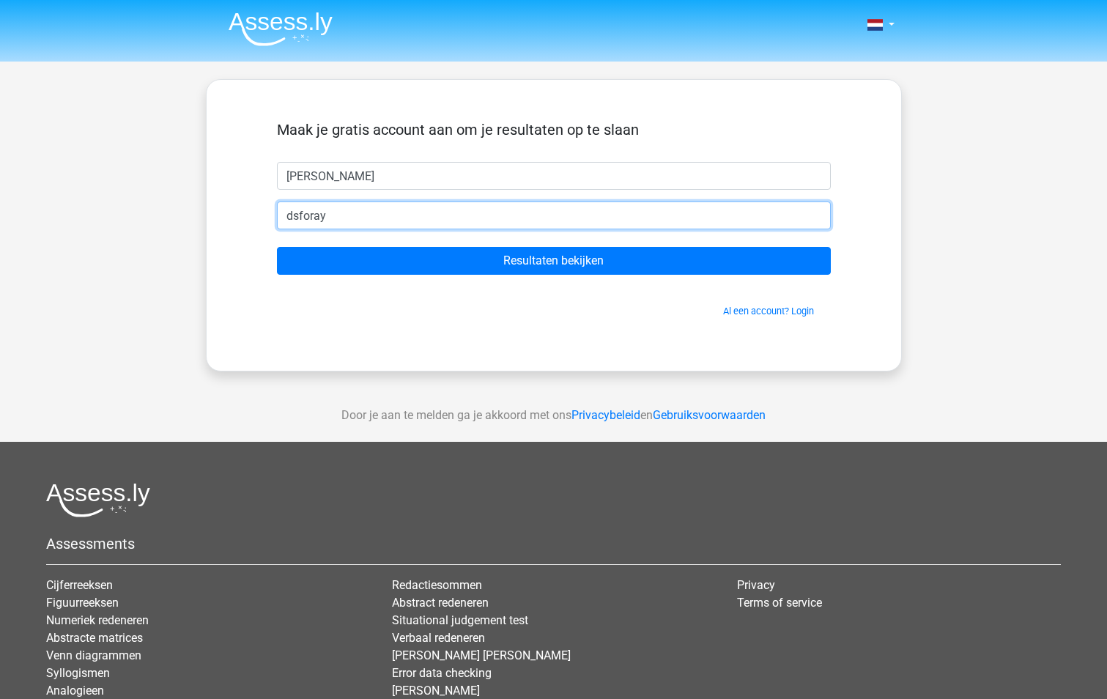
type input "[EMAIL_ADDRESS][DOMAIN_NAME]"
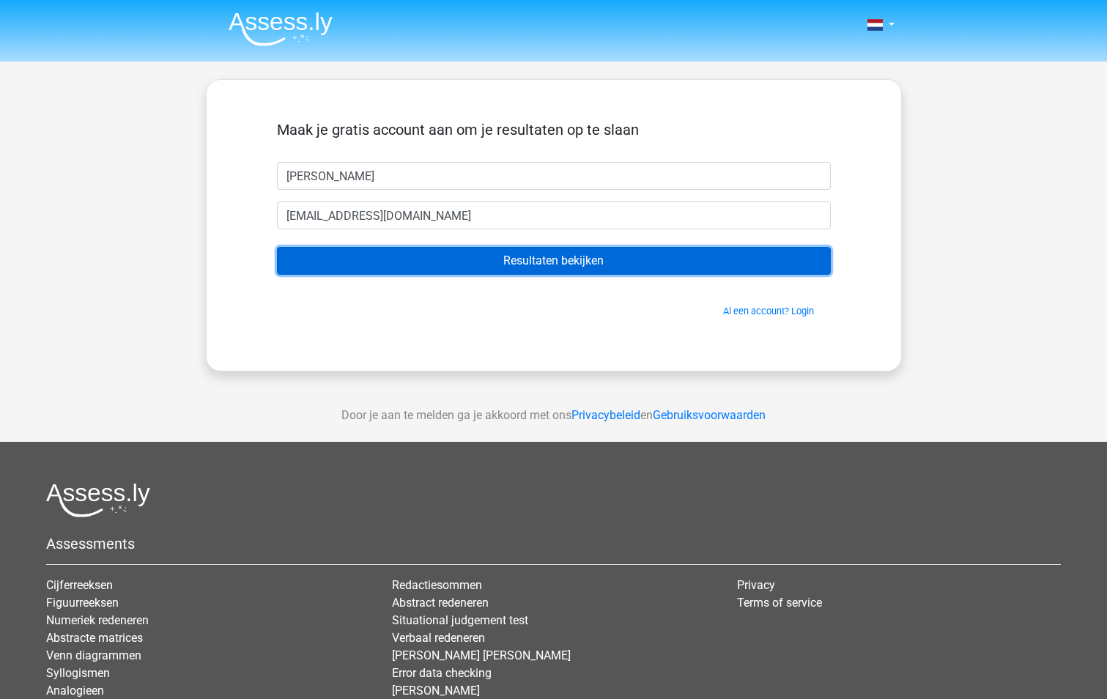
click at [597, 263] on input "Resultaten bekijken" at bounding box center [554, 261] width 554 height 28
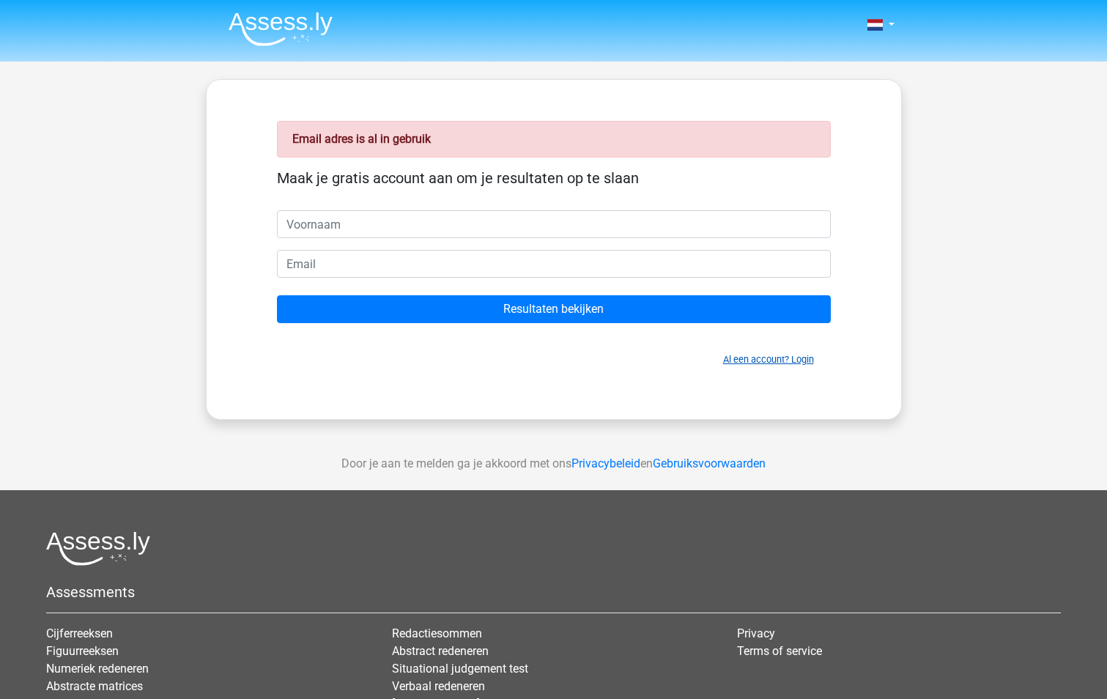
click at [766, 354] on link "Al een account? Login" at bounding box center [768, 359] width 91 height 11
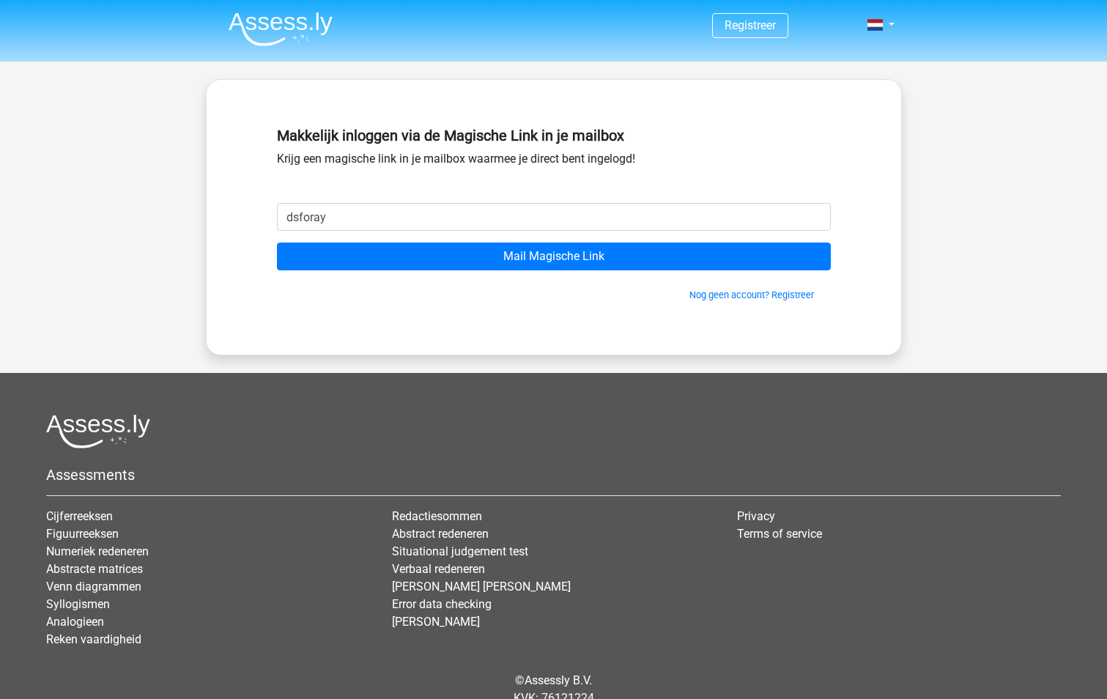
type input "[EMAIL_ADDRESS][DOMAIN_NAME]"
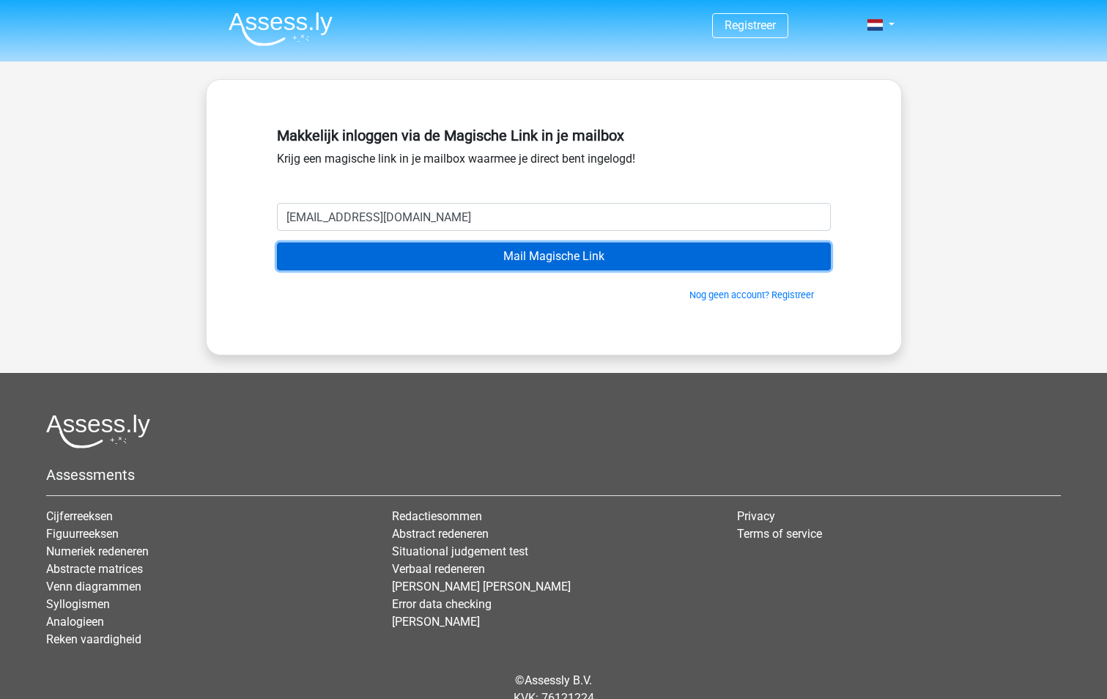
click at [531, 253] on input "Mail Magische Link" at bounding box center [554, 256] width 554 height 28
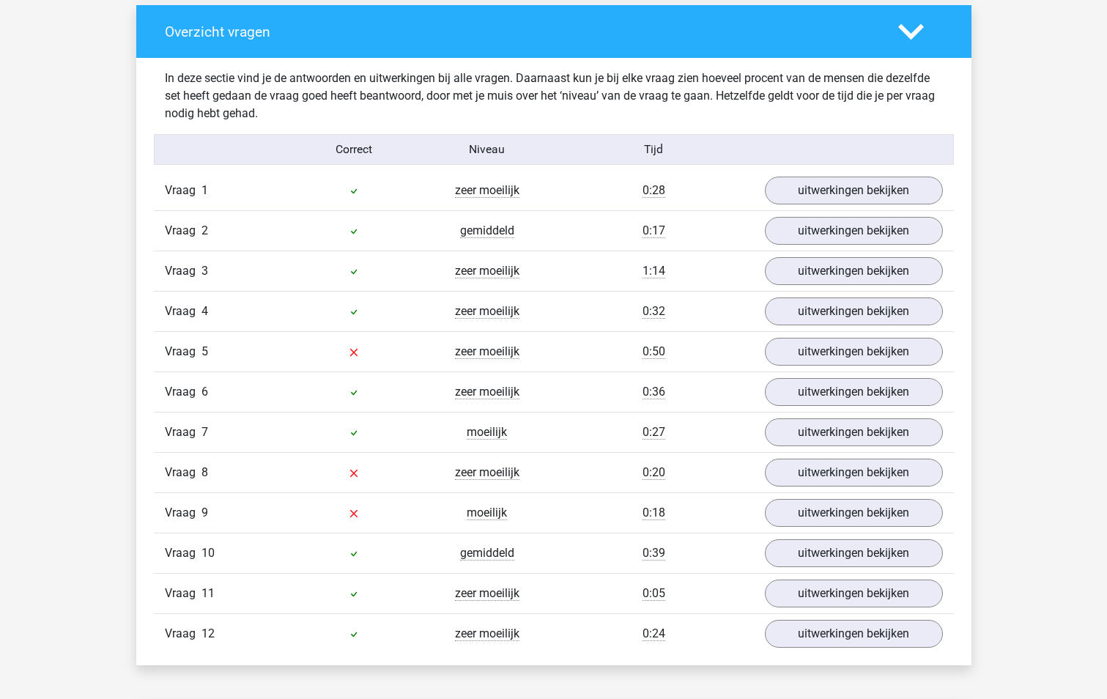
scroll to position [1621, 0]
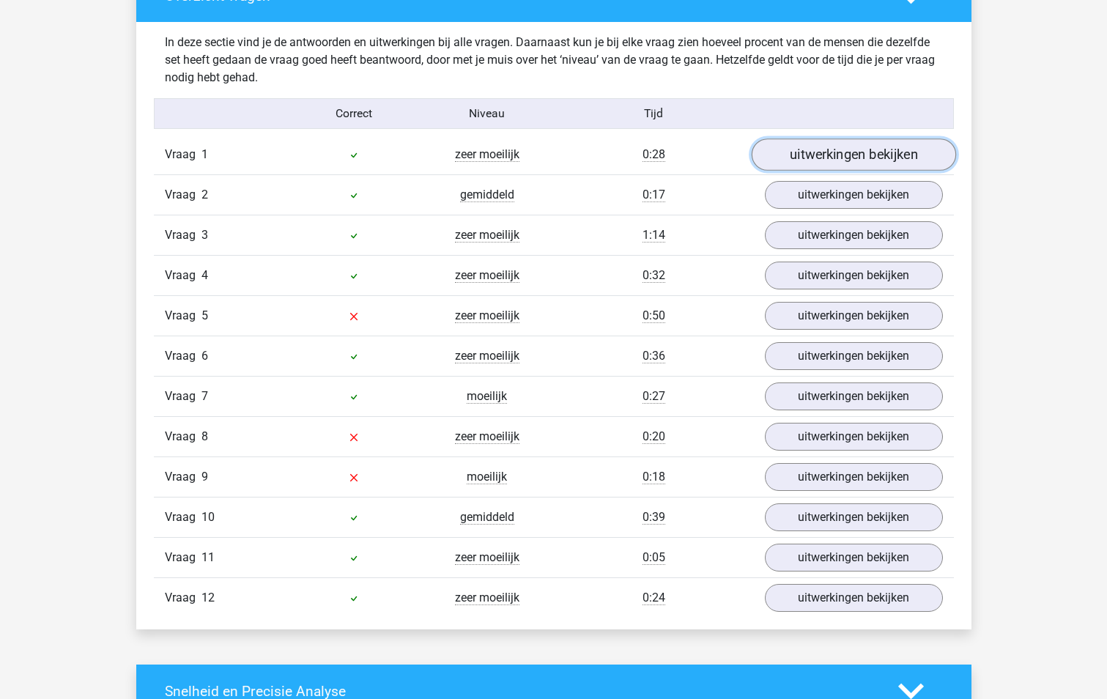
click at [876, 149] on link "uitwerkingen bekijken" at bounding box center [853, 154] width 204 height 32
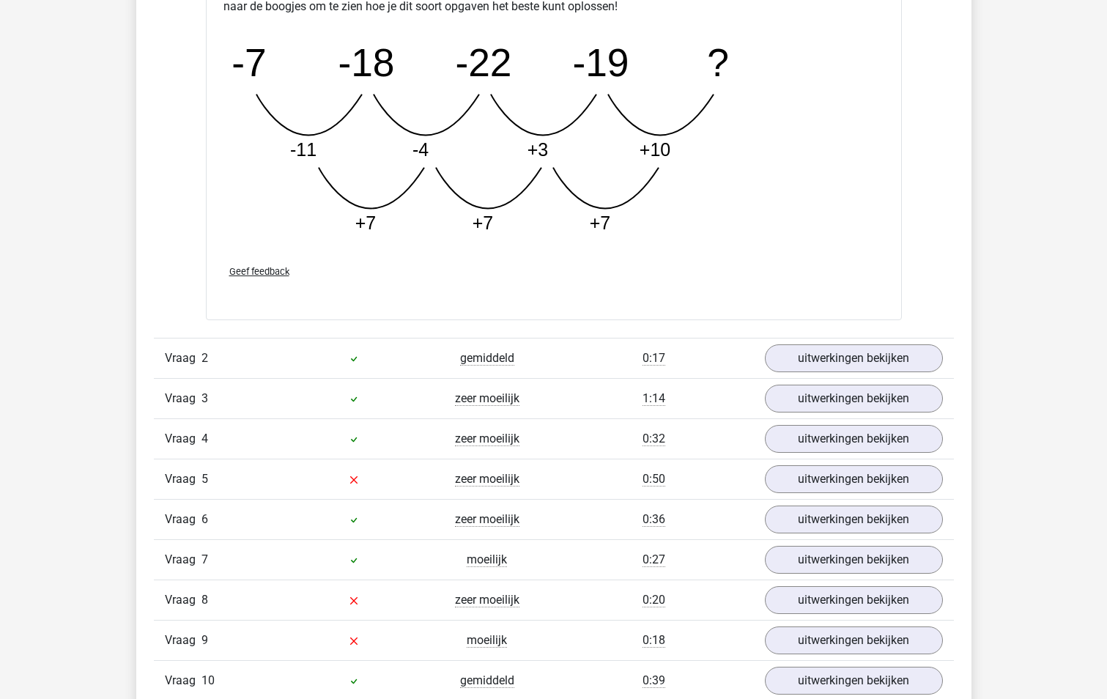
scroll to position [2207, 0]
click at [853, 356] on link "uitwerkingen bekijken" at bounding box center [853, 357] width 204 height 32
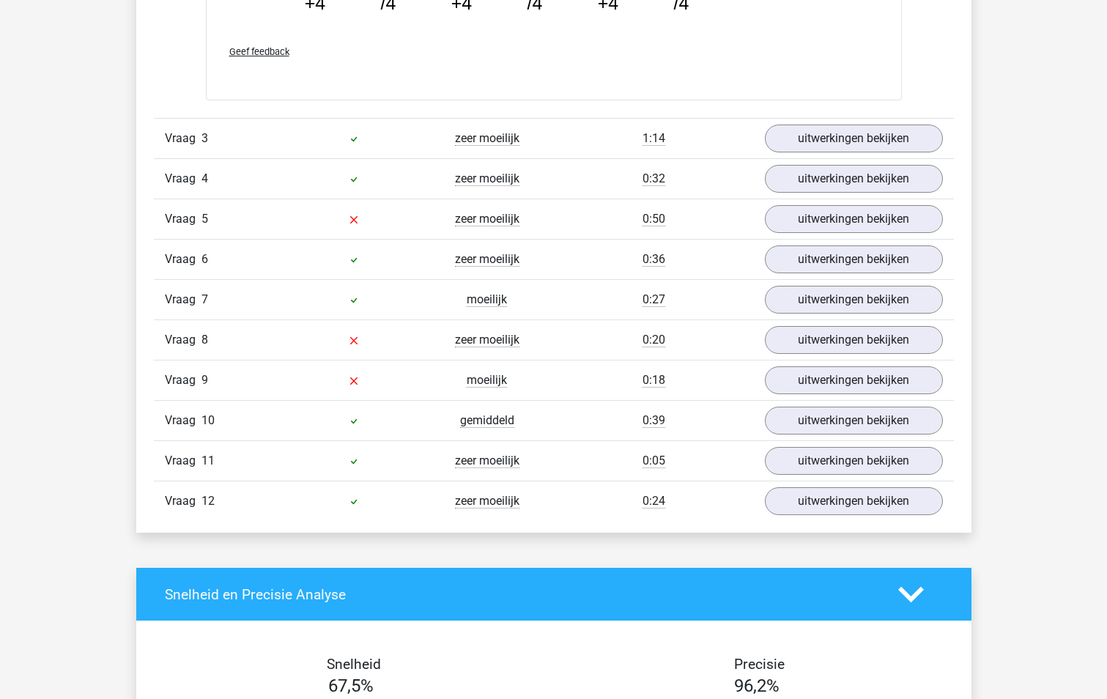
scroll to position [3159, 0]
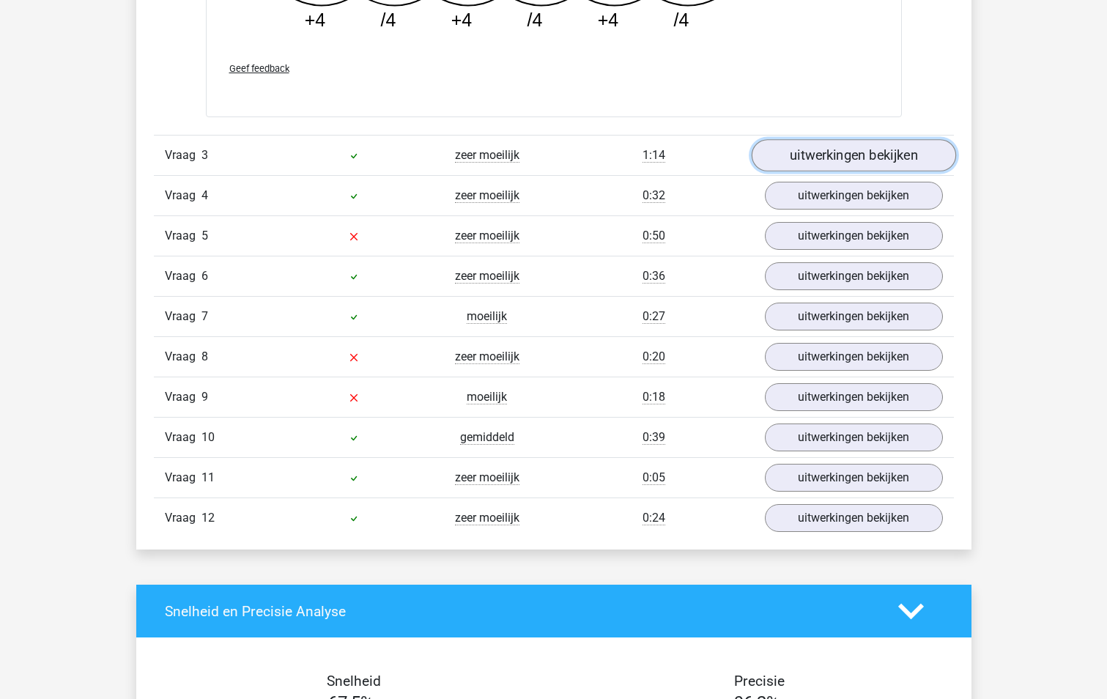
click at [832, 166] on link "uitwerkingen bekijken" at bounding box center [853, 156] width 204 height 32
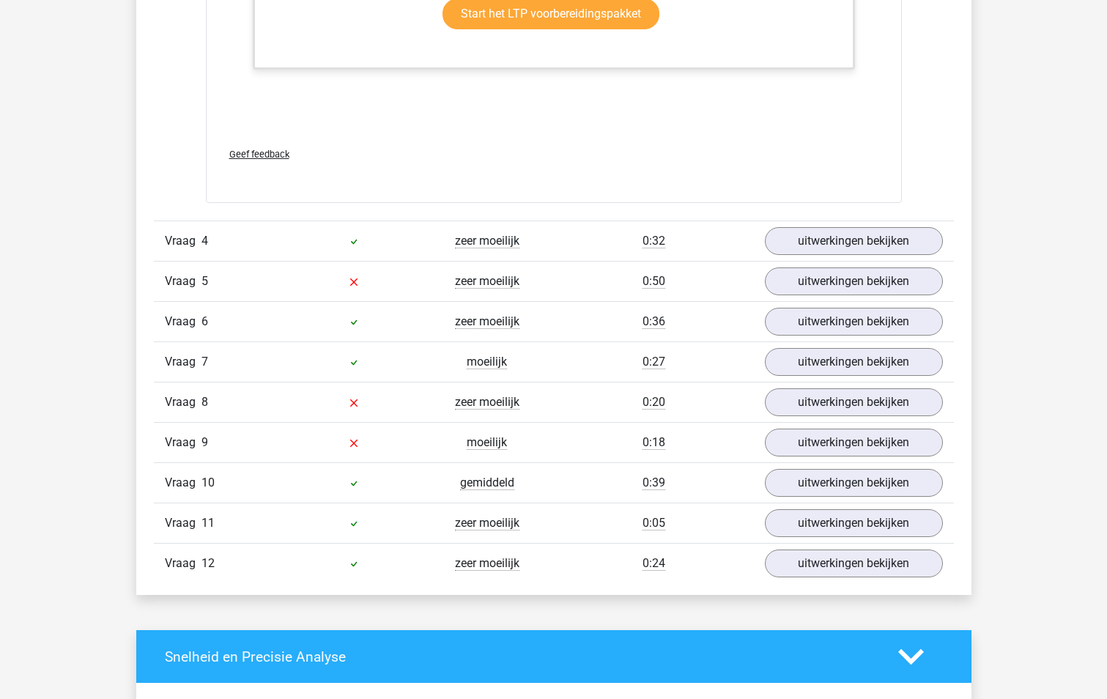
scroll to position [4039, 0]
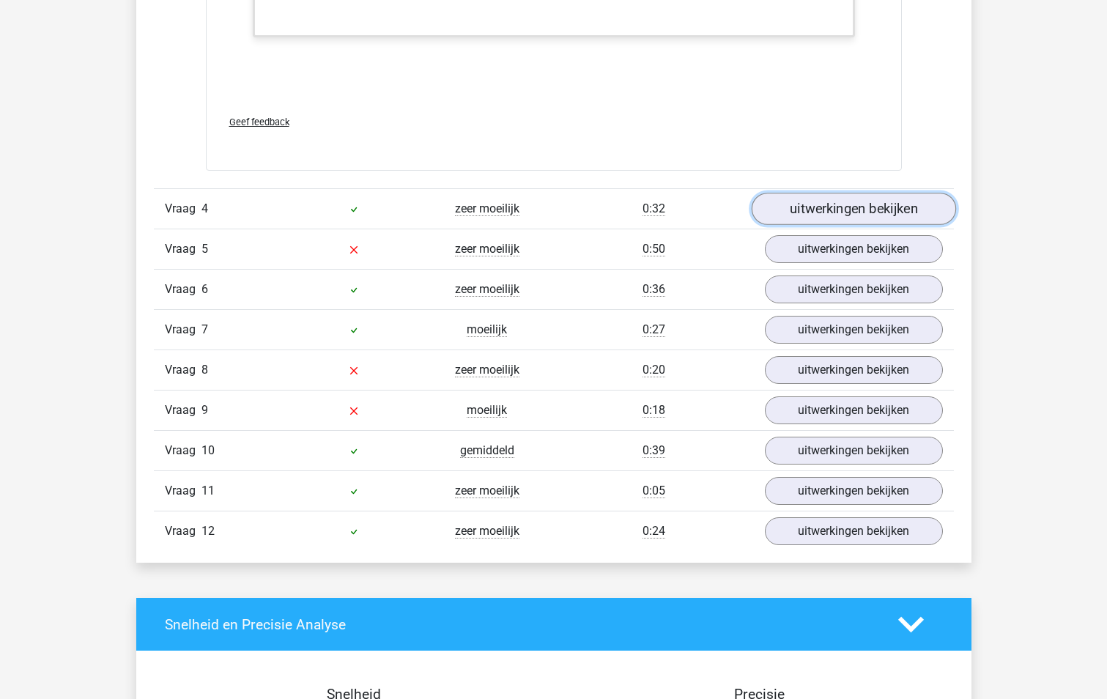
click at [841, 204] on link "uitwerkingen bekijken" at bounding box center [853, 209] width 204 height 32
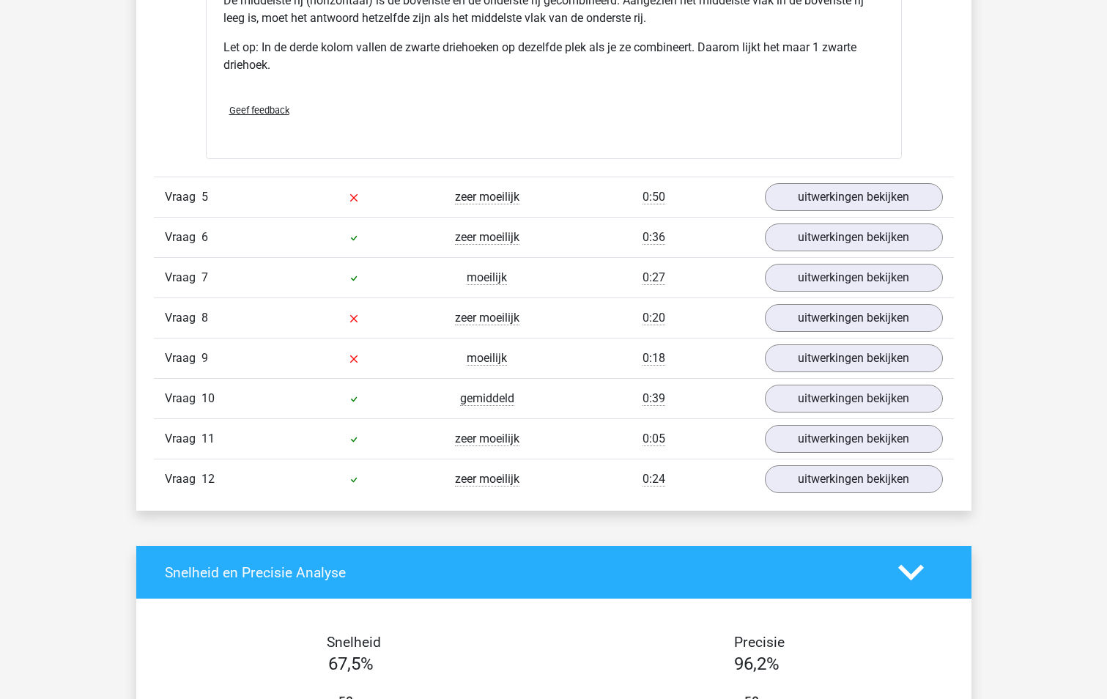
scroll to position [4844, 0]
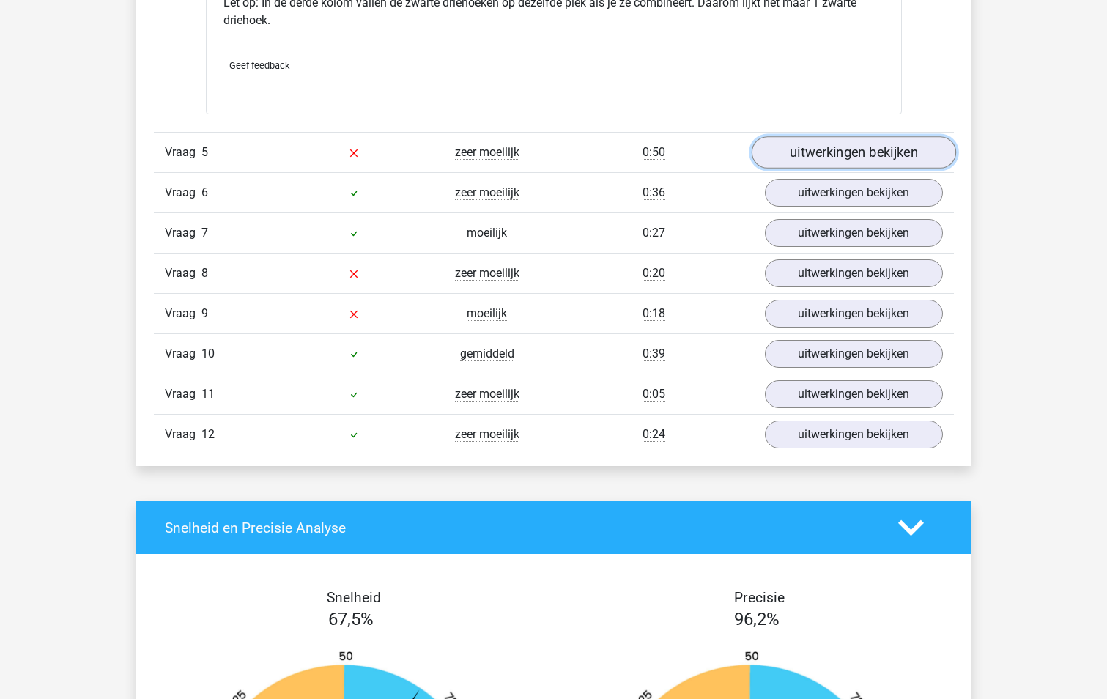
click at [900, 161] on link "uitwerkingen bekijken" at bounding box center [853, 153] width 204 height 32
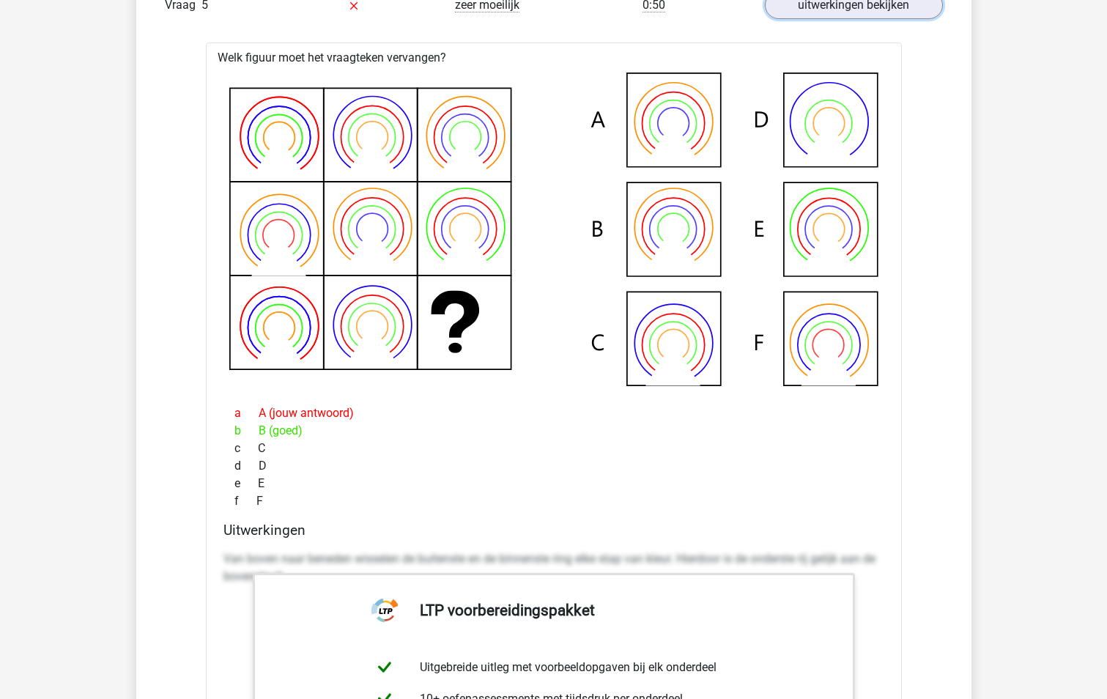
scroll to position [4918, 0]
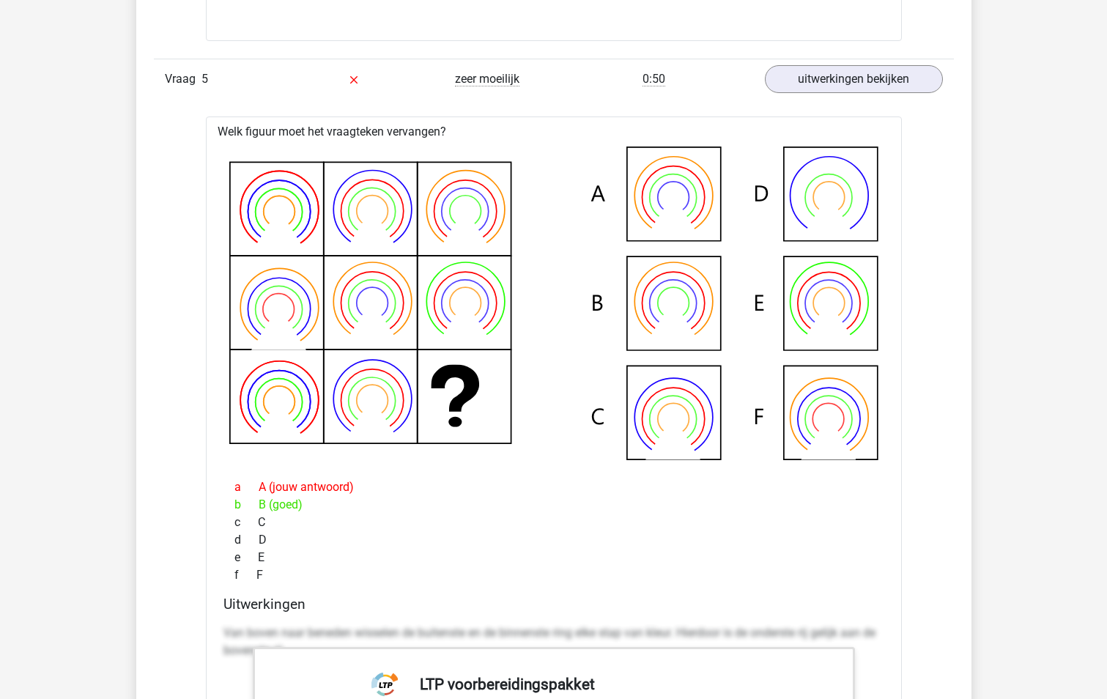
click at [470, 505] on div "b B (goed)" at bounding box center [553, 505] width 661 height 18
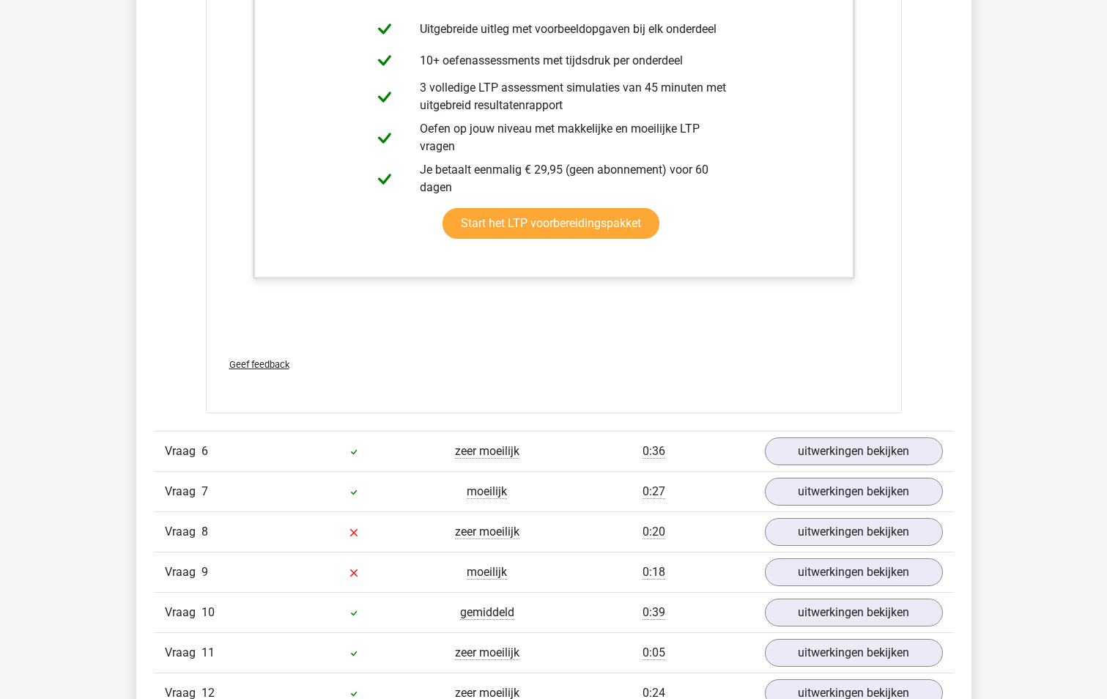
scroll to position [5723, 0]
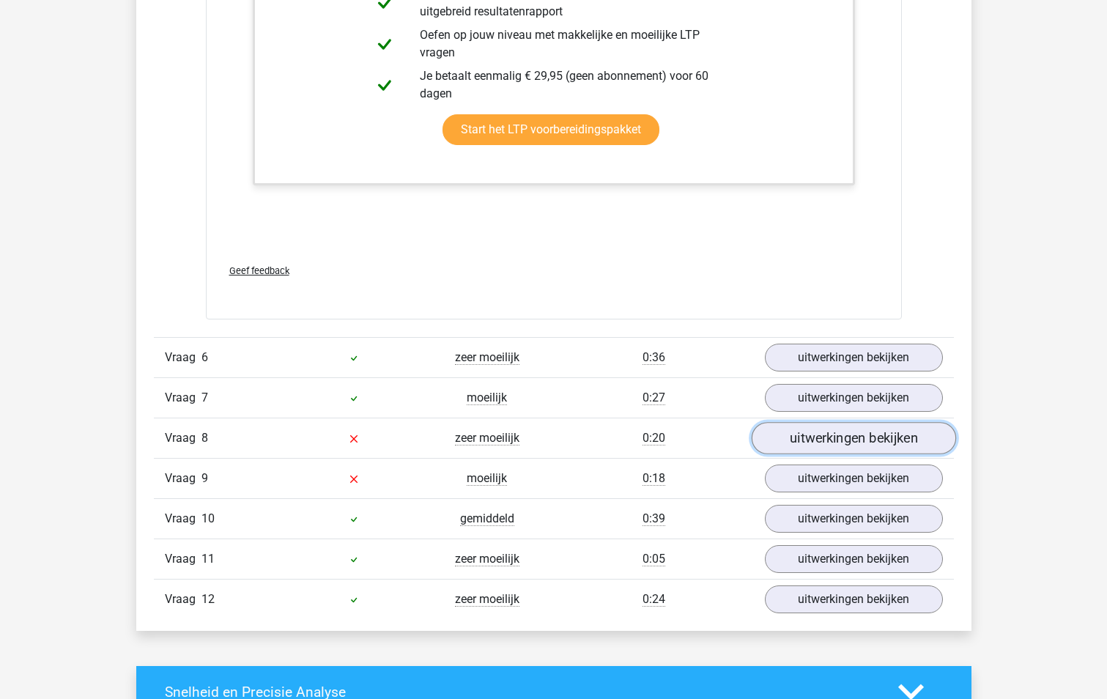
click at [861, 435] on link "uitwerkingen bekijken" at bounding box center [853, 438] width 204 height 32
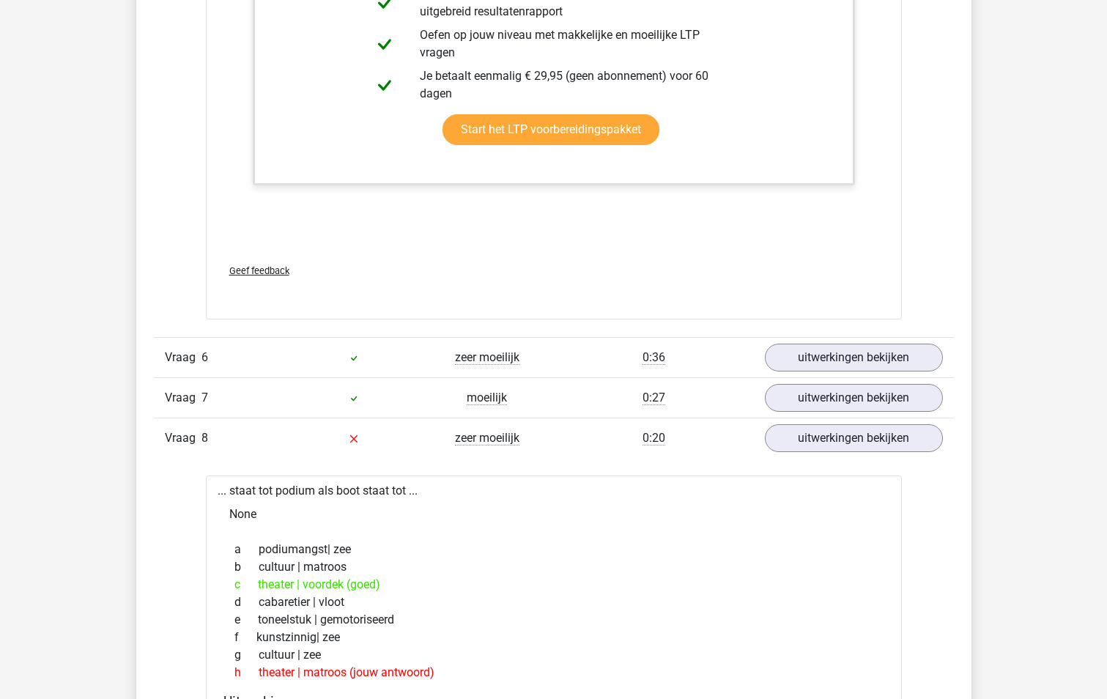
click at [251, 272] on span "Geef feedback" at bounding box center [259, 270] width 60 height 11
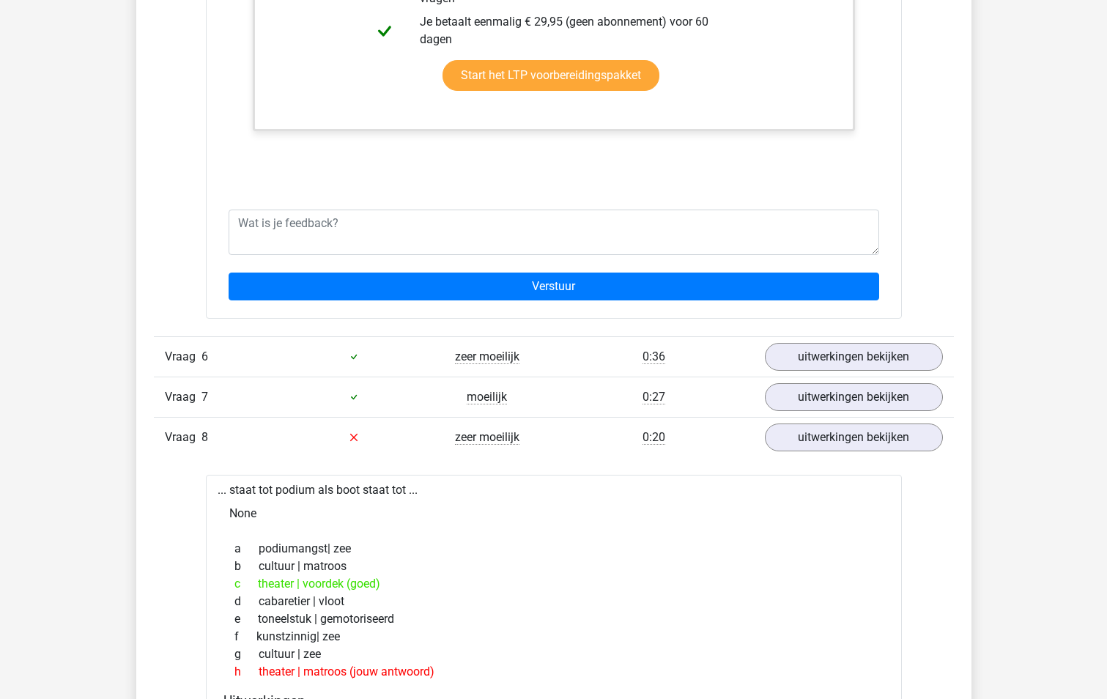
scroll to position [6090, 0]
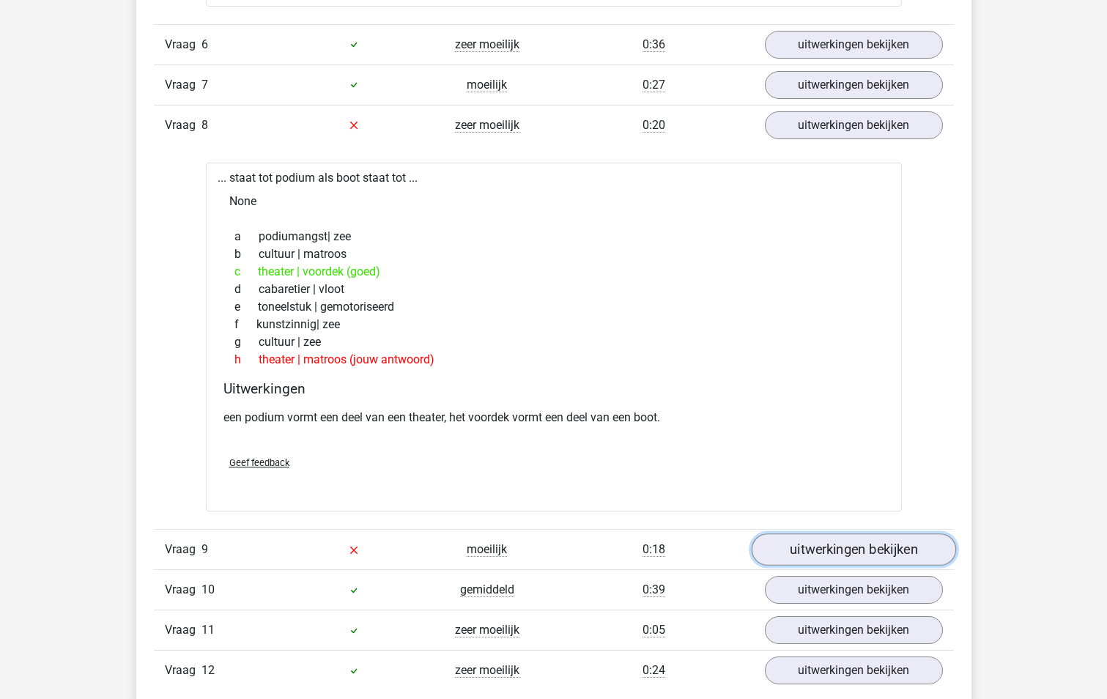
click at [855, 544] on link "uitwerkingen bekijken" at bounding box center [853, 549] width 204 height 32
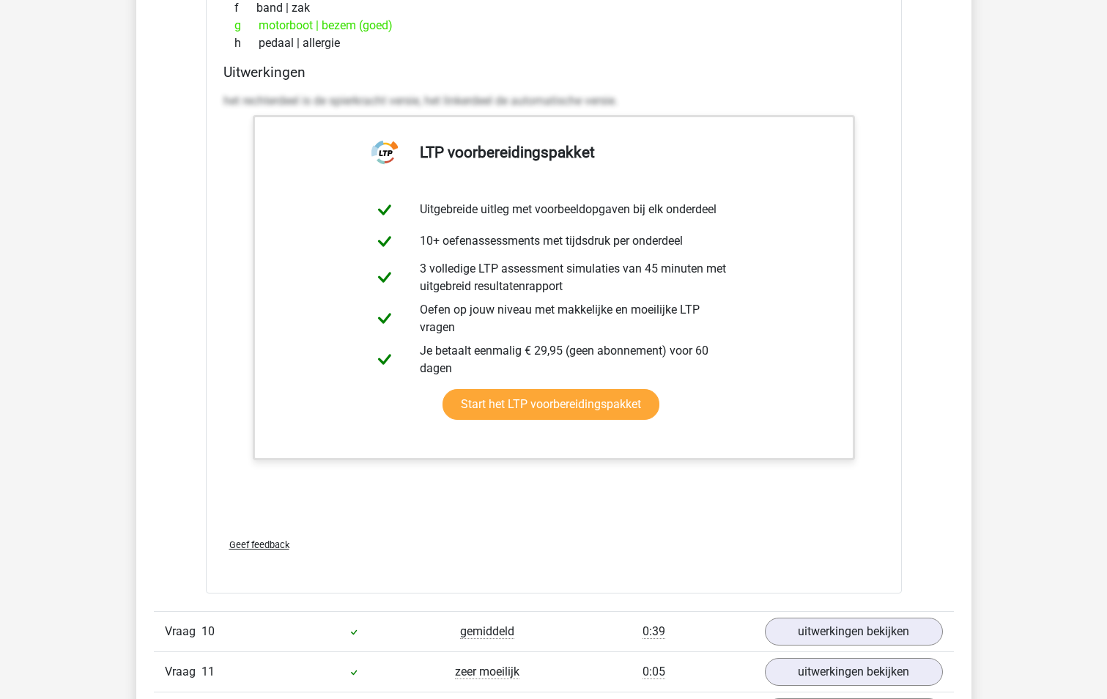
scroll to position [7115, 0]
